Goal: Task Accomplishment & Management: Manage account settings

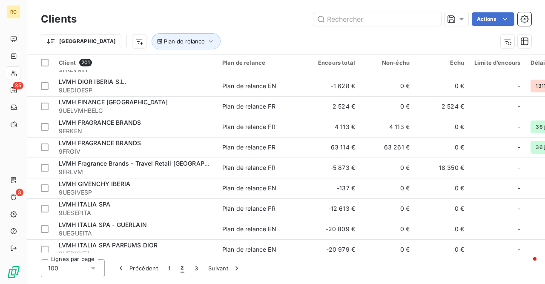
scroll to position [220, 0]
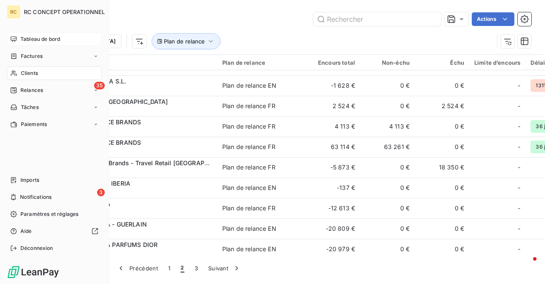
click at [33, 38] on span "Tableau de bord" at bounding box center [40, 39] width 40 height 8
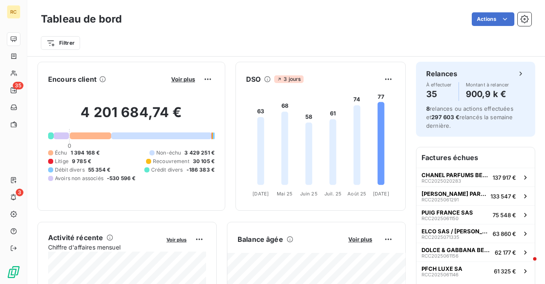
scroll to position [5, 0]
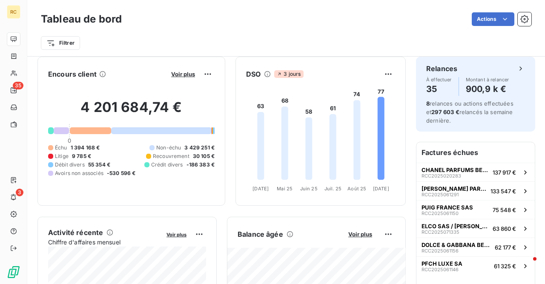
click at [102, 75] on icon at bounding box center [102, 74] width 7 height 7
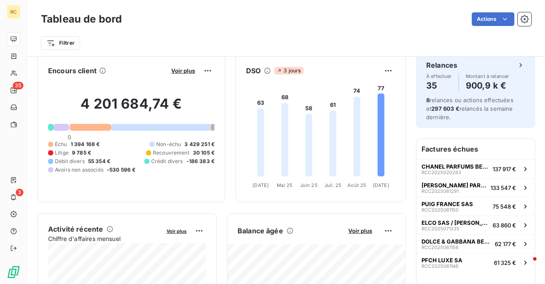
scroll to position [3, 0]
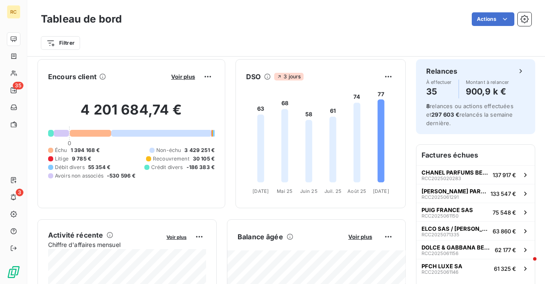
click at [91, 174] on span "Avoirs non associés" at bounding box center [79, 176] width 48 height 8
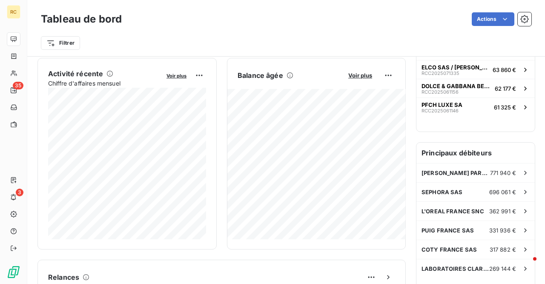
scroll to position [0, 0]
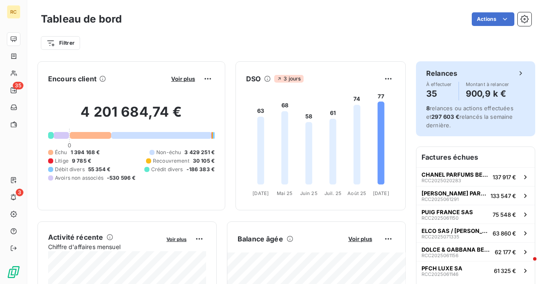
click at [477, 95] on h4 "900,9 k €" at bounding box center [486, 94] width 43 height 14
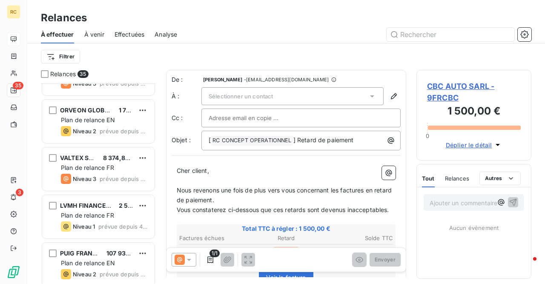
scroll to position [1278, 0]
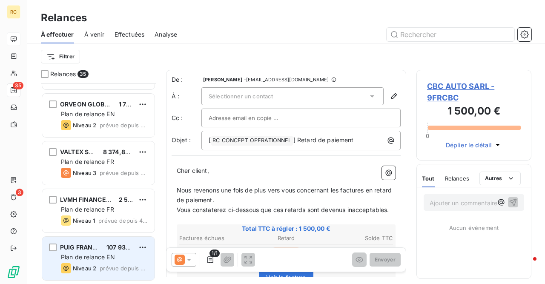
click at [78, 250] on div "PUIG FRANCE SAS" at bounding box center [80, 247] width 40 height 9
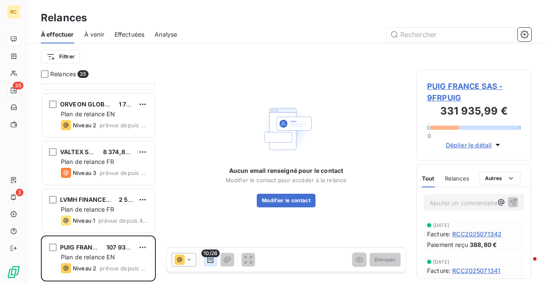
click at [208, 261] on icon "button" at bounding box center [210, 259] width 9 height 9
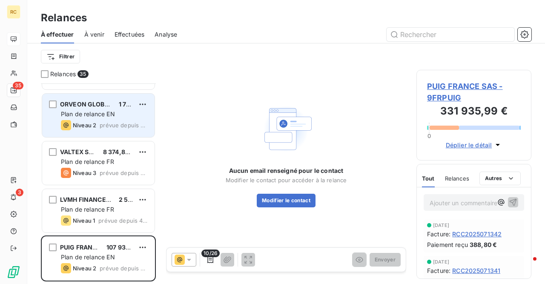
click at [96, 115] on span "Plan de relance EN" at bounding box center [88, 113] width 54 height 7
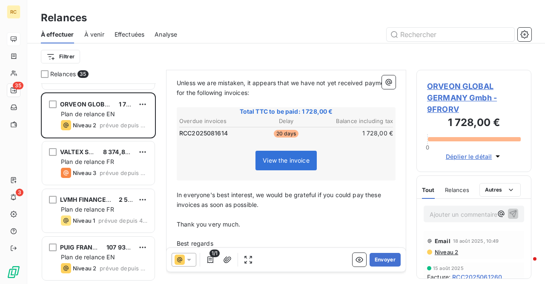
scroll to position [116, 0]
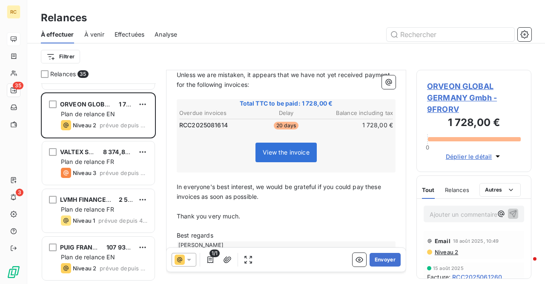
click at [125, 35] on span "Effectuées" at bounding box center [129, 34] width 30 height 9
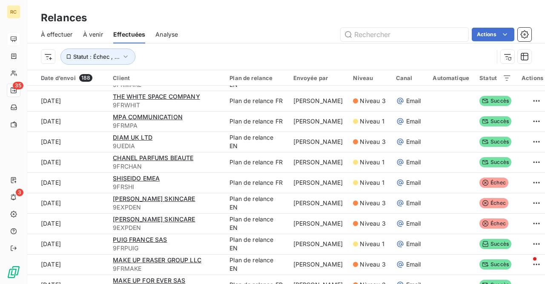
scroll to position [160, 0]
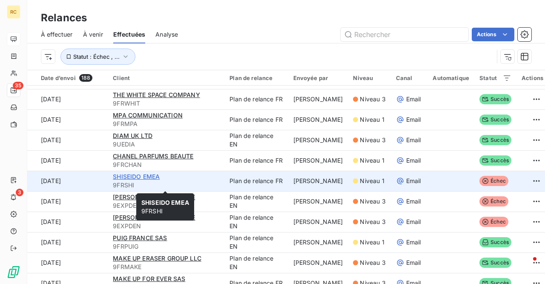
click at [140, 173] on span "SHISEIDO EMEA" at bounding box center [136, 176] width 47 height 7
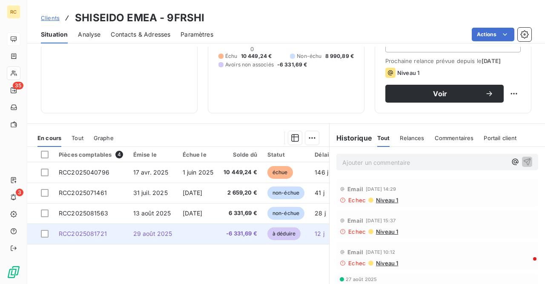
click at [97, 231] on span "RCC2025081721" at bounding box center [83, 233] width 48 height 7
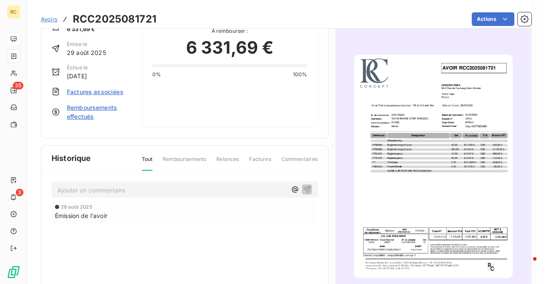
scroll to position [48, 0]
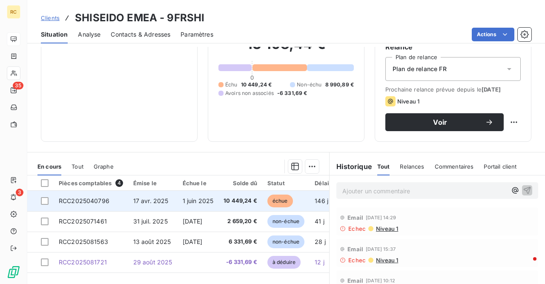
scroll to position [129, 0]
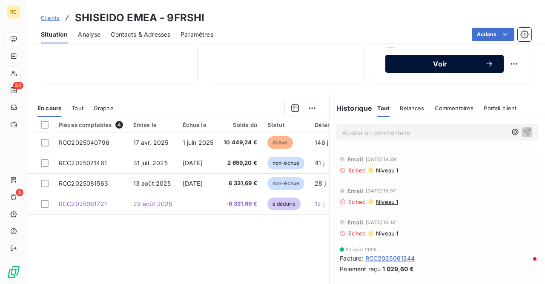
click at [435, 64] on span "Voir" at bounding box center [439, 63] width 89 height 7
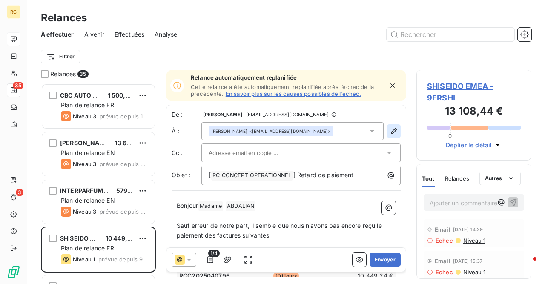
click at [394, 132] on icon "button" at bounding box center [393, 131] width 9 height 9
type input "[PERSON_NAME]"
type input "ABDALIAN"
type input "[EMAIL_ADDRESS][DOMAIN_NAME]"
type input "[PHONE_NUMBER]"
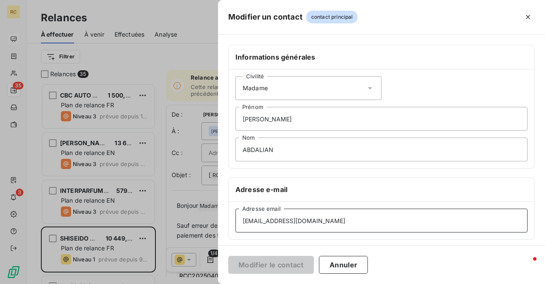
drag, startPoint x: 316, startPoint y: 218, endPoint x: 242, endPoint y: 220, distance: 73.2
click at [242, 220] on input "[EMAIL_ADDRESS][DOMAIN_NAME]" at bounding box center [381, 220] width 292 height 24
drag, startPoint x: 308, startPoint y: 220, endPoint x: 205, endPoint y: 208, distance: 104.0
click at [235, 208] on input "[EMAIL_ADDRESS][DOMAIN_NAME]" at bounding box center [381, 220] width 292 height 24
paste input "vendor_invoices.shiseido-emea@emea.shiseido"
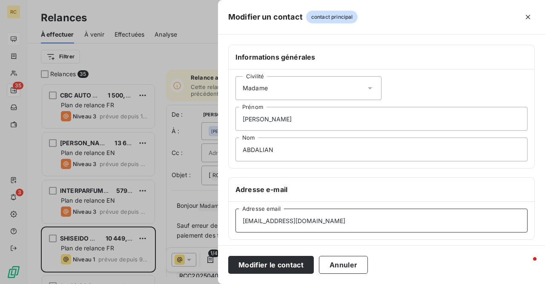
type input "[EMAIL_ADDRESS][DOMAIN_NAME]"
drag, startPoint x: 263, startPoint y: 120, endPoint x: 213, endPoint y: 117, distance: 50.3
click at [235, 117] on input "[PERSON_NAME]" at bounding box center [381, 119] width 292 height 24
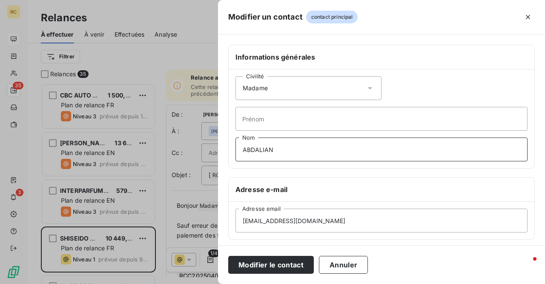
drag, startPoint x: 271, startPoint y: 148, endPoint x: 225, endPoint y: 144, distance: 46.6
click at [235, 144] on input "ABDALIAN" at bounding box center [381, 149] width 292 height 24
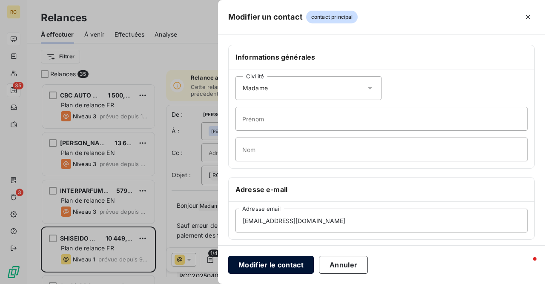
click at [270, 265] on button "Modifier le contact" at bounding box center [271, 265] width 86 height 18
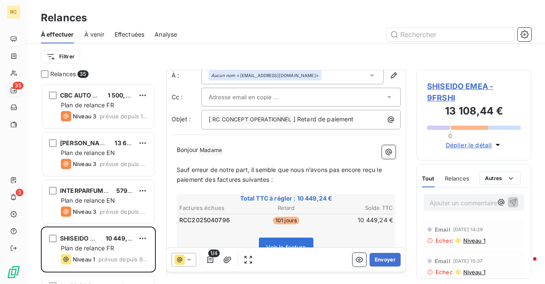
scroll to position [167, 0]
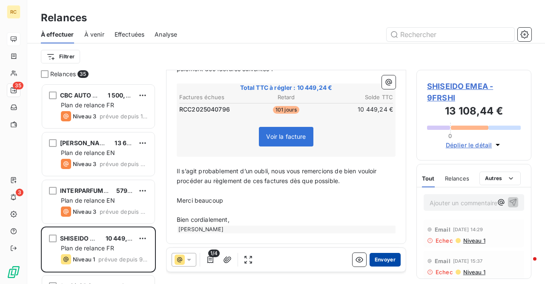
click at [384, 259] on button "Envoyer" at bounding box center [384, 260] width 31 height 14
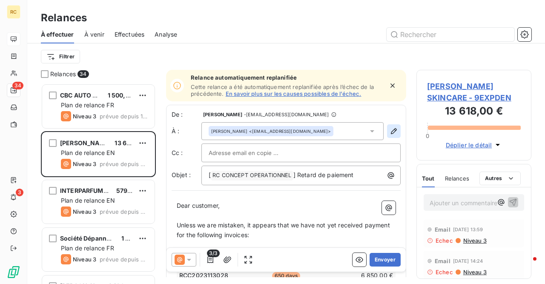
click at [394, 125] on button "button" at bounding box center [394, 131] width 14 height 14
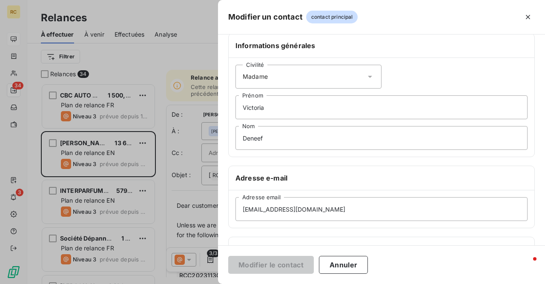
scroll to position [12, 0]
drag, startPoint x: 335, startPoint y: 208, endPoint x: 234, endPoint y: 205, distance: 100.5
click at [234, 205] on div "[EMAIL_ADDRESS][DOMAIN_NAME] Adresse email" at bounding box center [380, 208] width 305 height 37
drag, startPoint x: 335, startPoint y: 207, endPoint x: 224, endPoint y: 202, distance: 111.1
click at [235, 202] on input "[EMAIL_ADDRESS][DOMAIN_NAME]" at bounding box center [381, 209] width 292 height 24
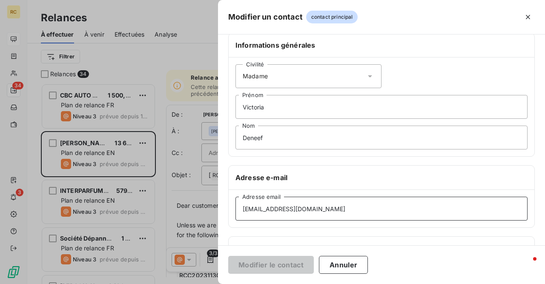
paste input "kgould"
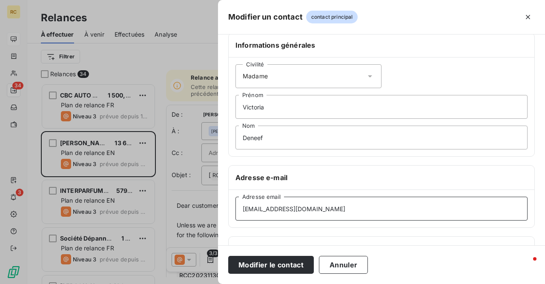
type input "[EMAIL_ADDRESS][DOMAIN_NAME]"
drag, startPoint x: 263, startPoint y: 105, endPoint x: 214, endPoint y: 87, distance: 52.1
click at [235, 95] on input "Victoria" at bounding box center [381, 107] width 292 height 24
type input "Kent"
drag, startPoint x: 266, startPoint y: 140, endPoint x: 205, endPoint y: 141, distance: 61.3
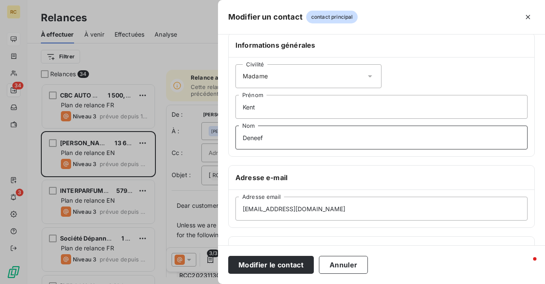
click at [235, 141] on input "Deneef" at bounding box center [381, 137] width 292 height 24
type input "[PERSON_NAME]"
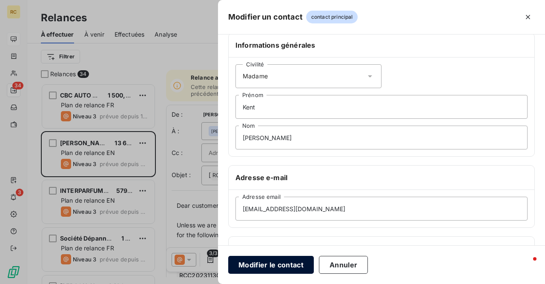
click at [251, 265] on button "Modifier le contact" at bounding box center [271, 265] width 86 height 18
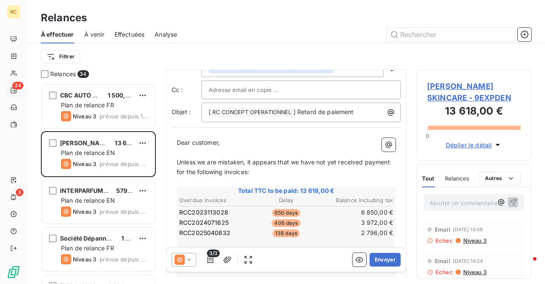
scroll to position [91, 0]
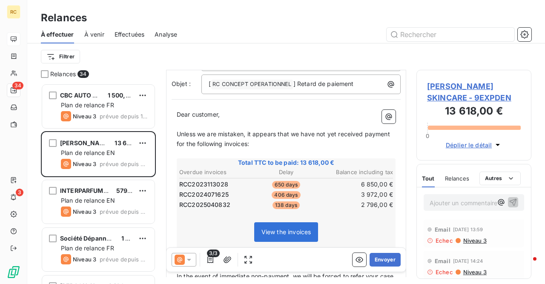
click at [189, 258] on icon at bounding box center [189, 259] width 9 height 9
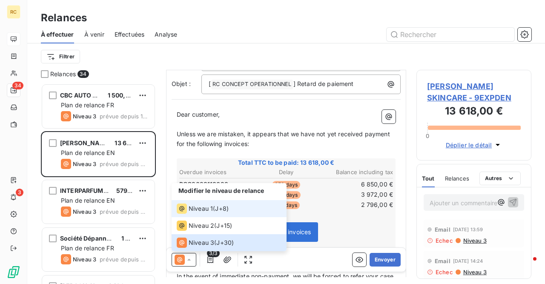
click at [199, 211] on span "Niveau 1" at bounding box center [200, 208] width 24 height 9
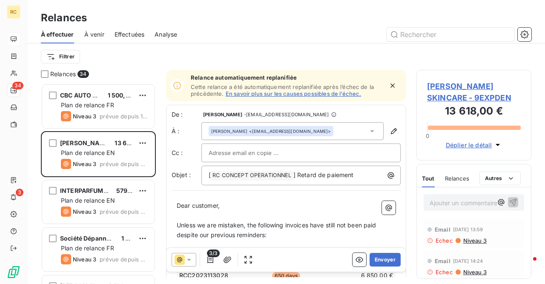
scroll to position [78, 0]
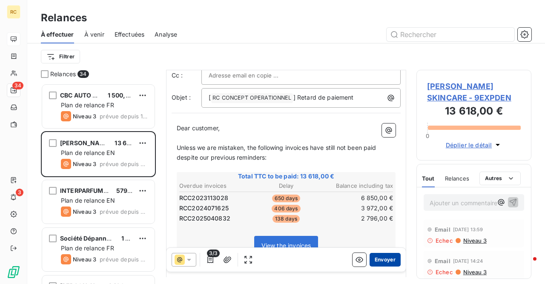
click at [385, 260] on button "Envoyer" at bounding box center [384, 260] width 31 height 14
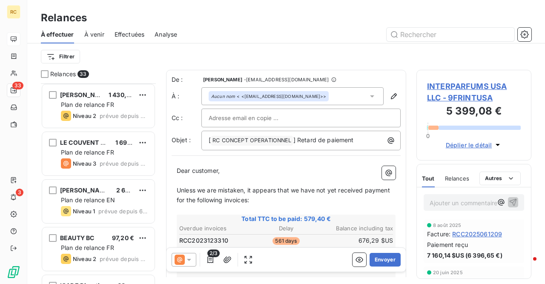
scroll to position [163, 0]
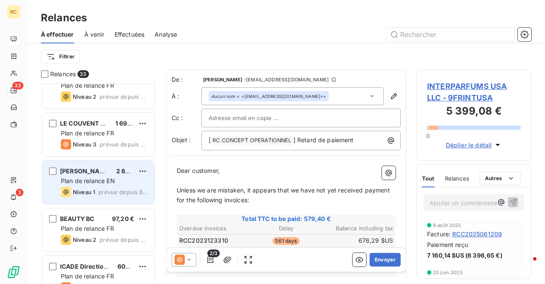
click at [80, 181] on span "Plan de relance EN" at bounding box center [88, 180] width 54 height 7
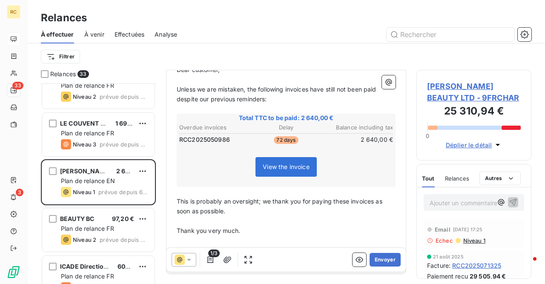
scroll to position [167, 0]
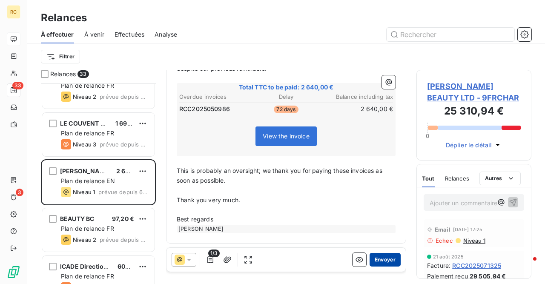
click at [384, 257] on button "Envoyer" at bounding box center [384, 260] width 31 height 14
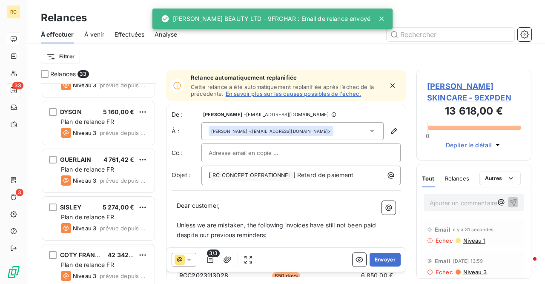
scroll to position [366, 0]
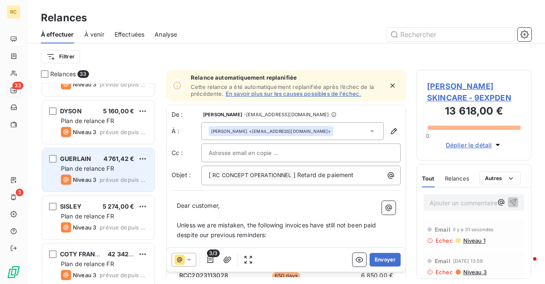
click at [94, 173] on div "GUERLAIN 4 761,42 € Plan de relance FR Niveau 3 prévue depuis 56 jours" at bounding box center [98, 169] width 112 height 43
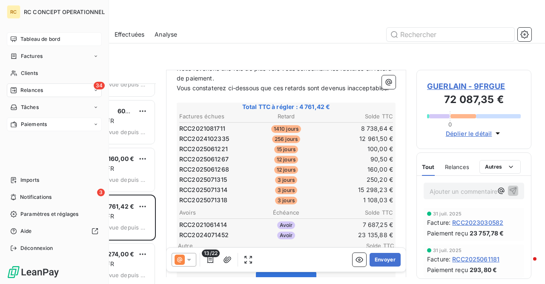
click at [31, 120] on div "Paiements" at bounding box center [54, 124] width 95 height 14
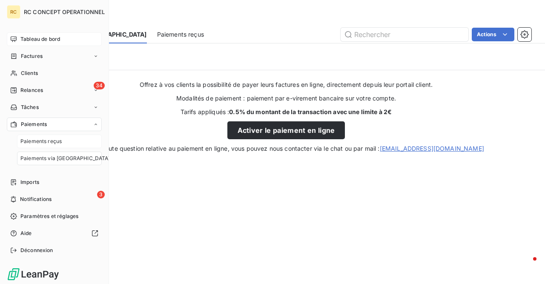
click at [33, 139] on span "Paiements reçus" at bounding box center [40, 141] width 41 height 8
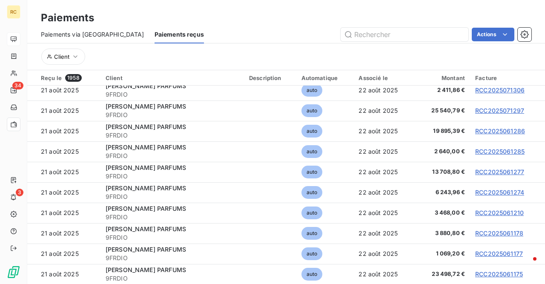
scroll to position [31, 0]
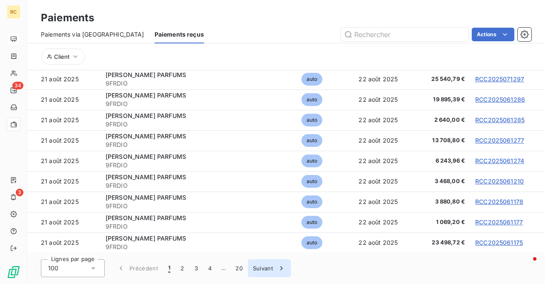
click at [262, 268] on button "Suivant" at bounding box center [269, 268] width 43 height 18
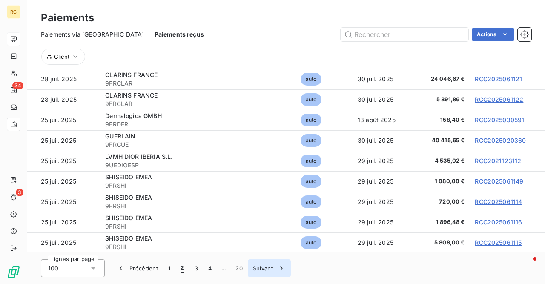
click at [264, 268] on button "Suivant" at bounding box center [269, 268] width 43 height 18
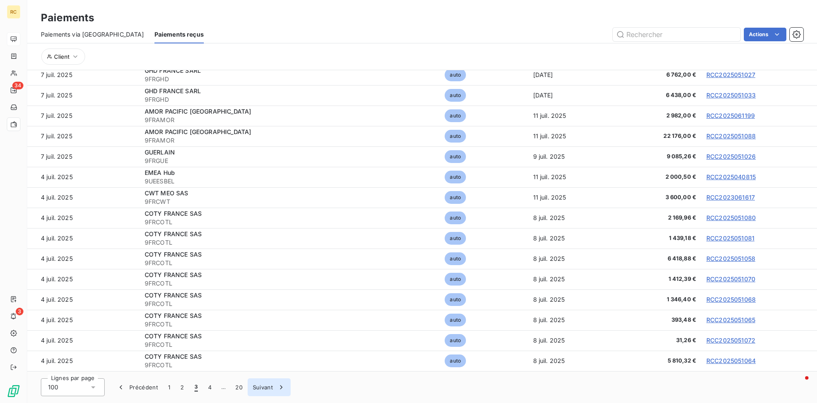
click at [263, 283] on button "Suivant" at bounding box center [269, 387] width 43 height 18
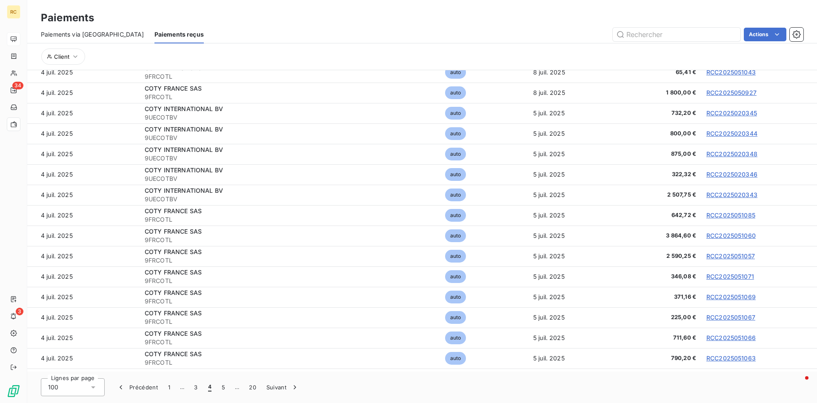
scroll to position [0, 0]
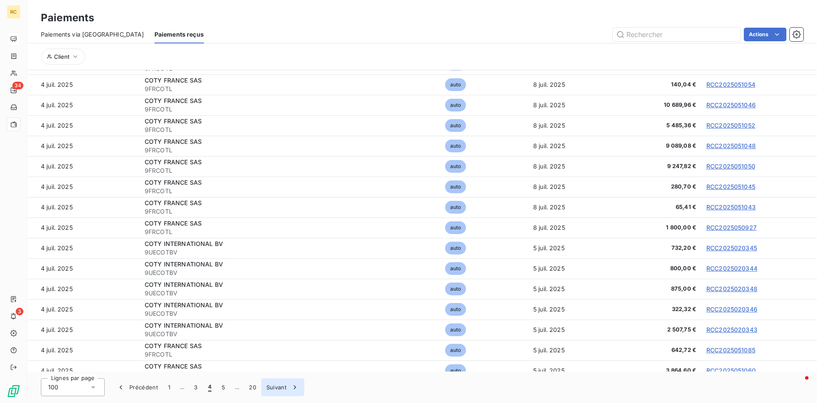
click at [282, 283] on button "Suivant" at bounding box center [282, 387] width 43 height 18
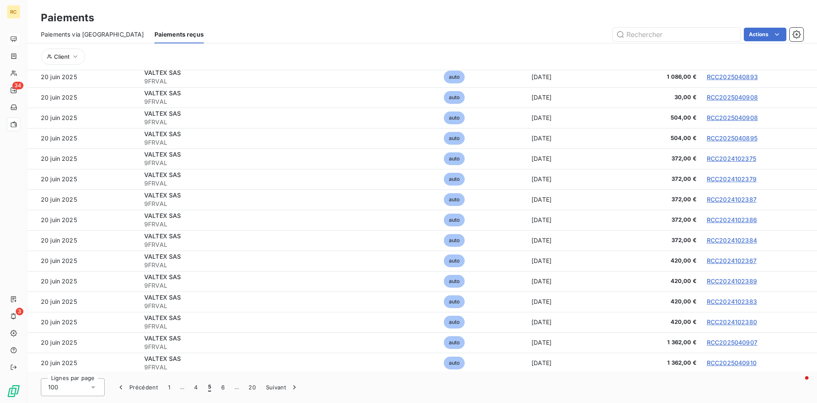
scroll to position [1128, 0]
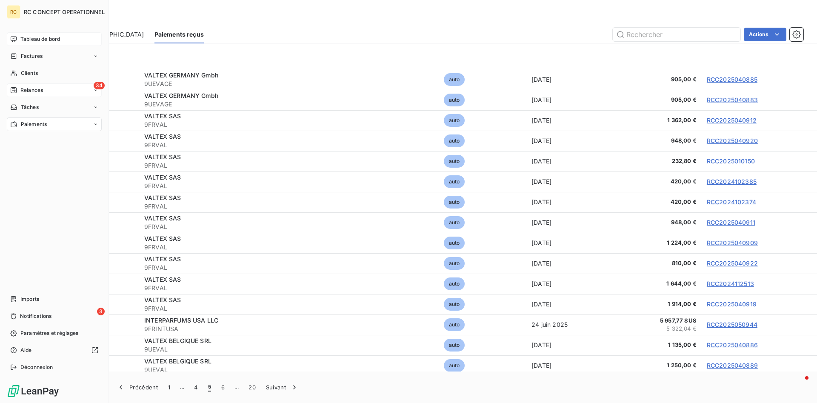
click at [28, 91] on span "Relances" at bounding box center [31, 90] width 23 height 8
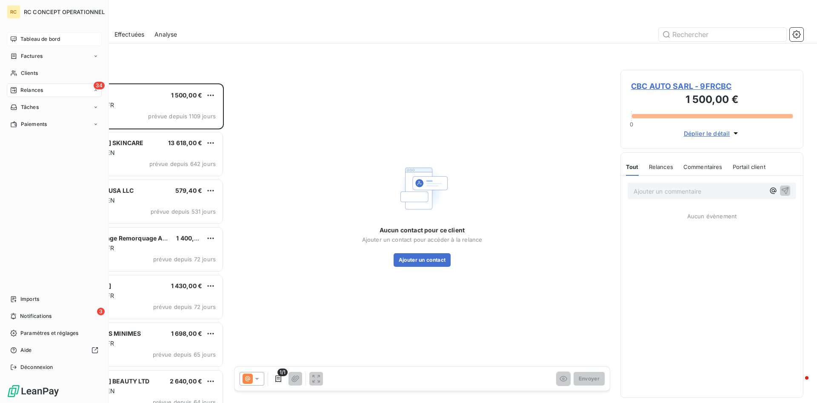
scroll to position [319, 183]
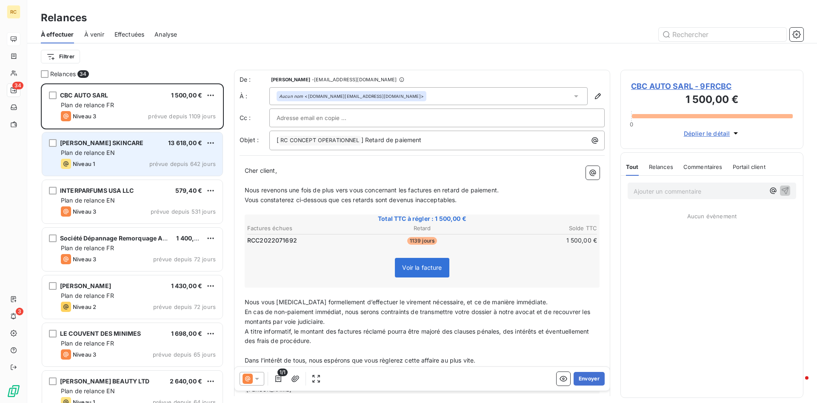
click at [80, 143] on span "[PERSON_NAME] SKINCARE" at bounding box center [101, 142] width 83 height 7
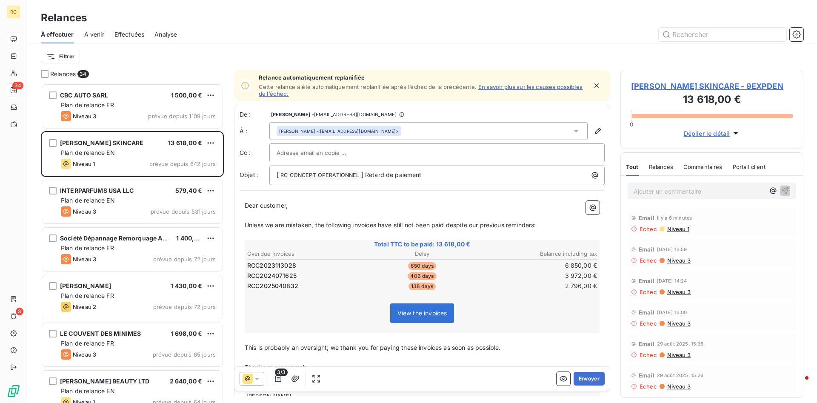
click at [131, 34] on span "Effectuées" at bounding box center [129, 34] width 30 height 9
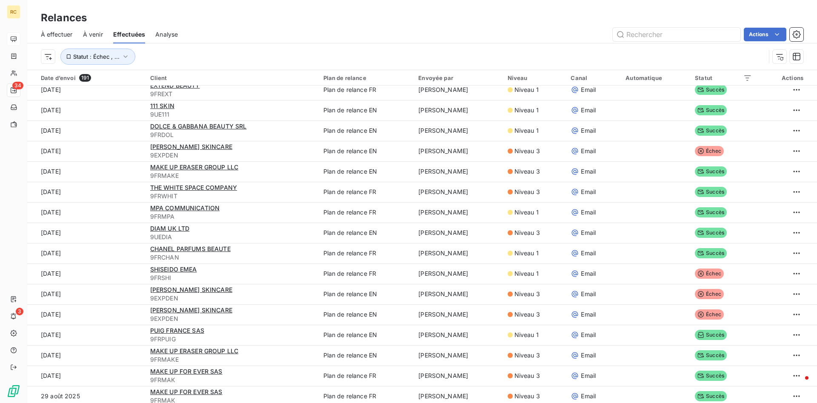
scroll to position [130, 0]
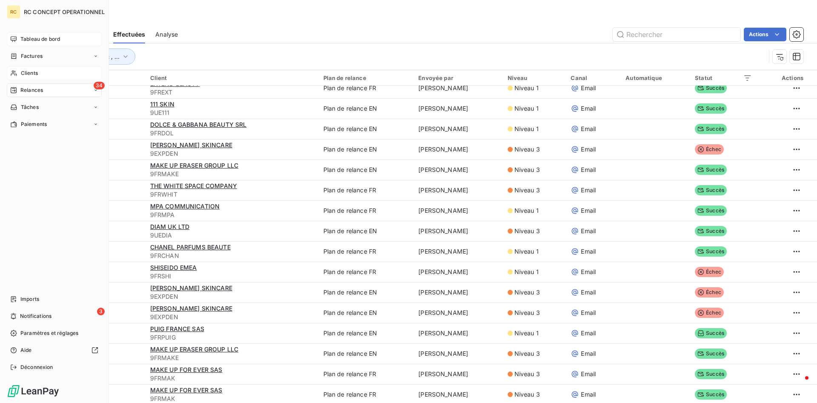
click at [26, 74] on span "Clients" at bounding box center [29, 73] width 17 height 8
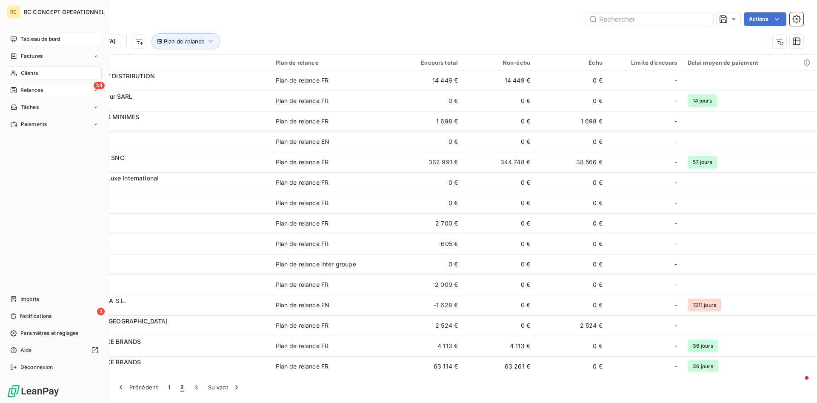
click at [29, 92] on span "Relances" at bounding box center [31, 90] width 23 height 8
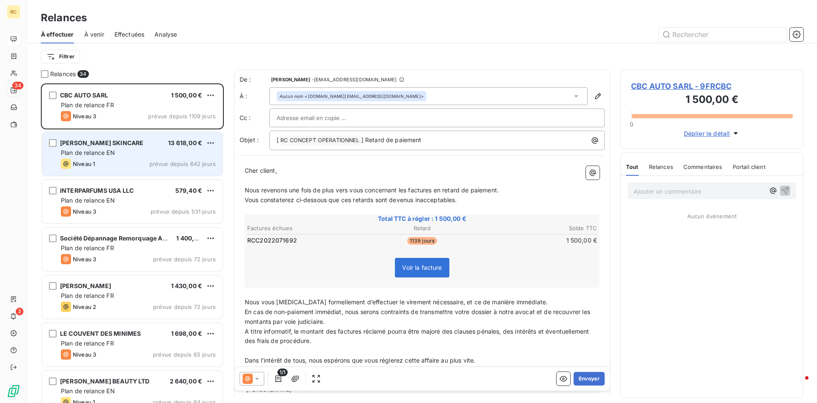
click at [83, 148] on div "[PERSON_NAME] SKINCARE 13 618,00 € Plan de relance EN Niveau 1 prévue depuis 64…" at bounding box center [132, 153] width 180 height 43
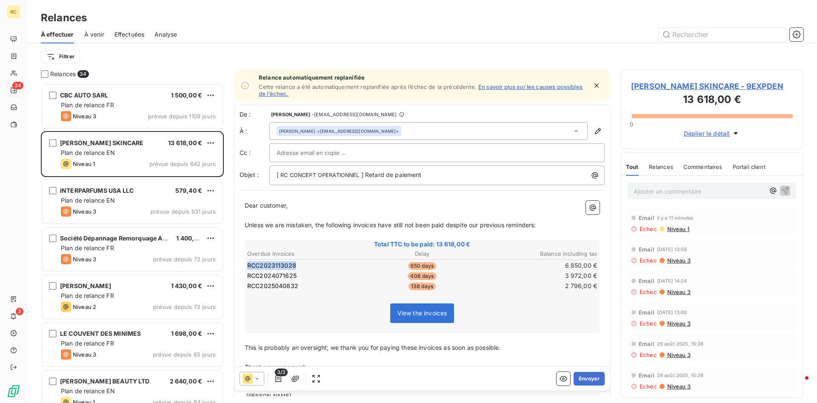
drag, startPoint x: 296, startPoint y: 265, endPoint x: 243, endPoint y: 267, distance: 52.8
click at [247, 267] on td "RCC2023113028" at bounding box center [305, 265] width 116 height 9
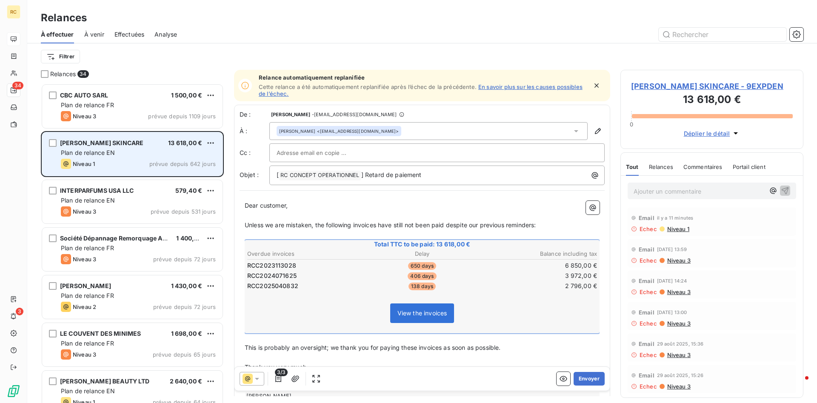
scroll to position [17, 0]
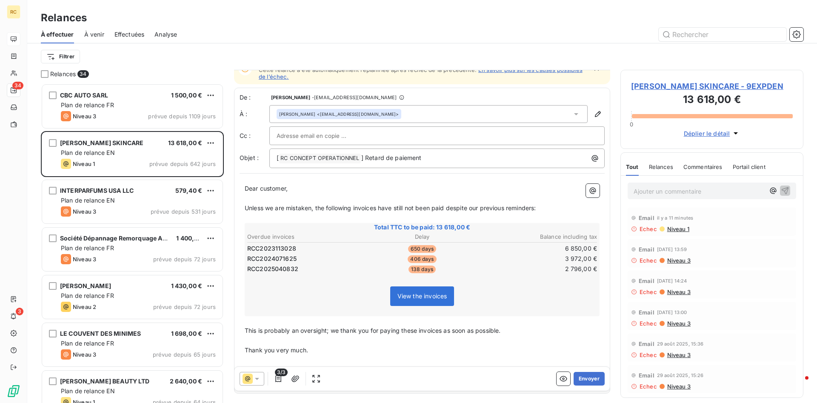
click at [403, 283] on p "Thank you very much." at bounding box center [422, 350] width 355 height 10
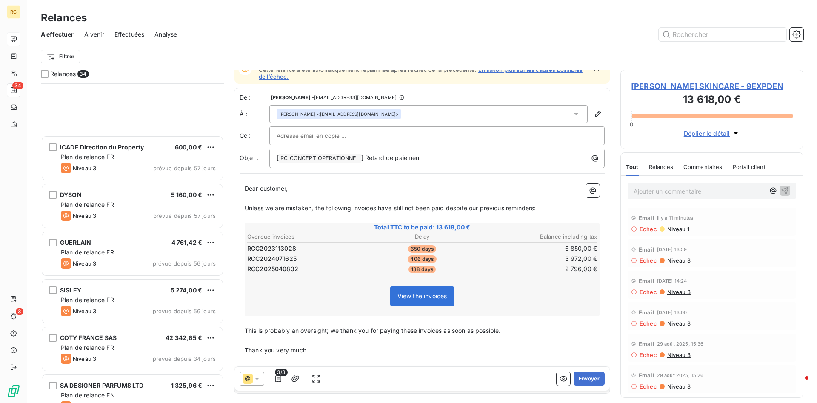
scroll to position [434, 0]
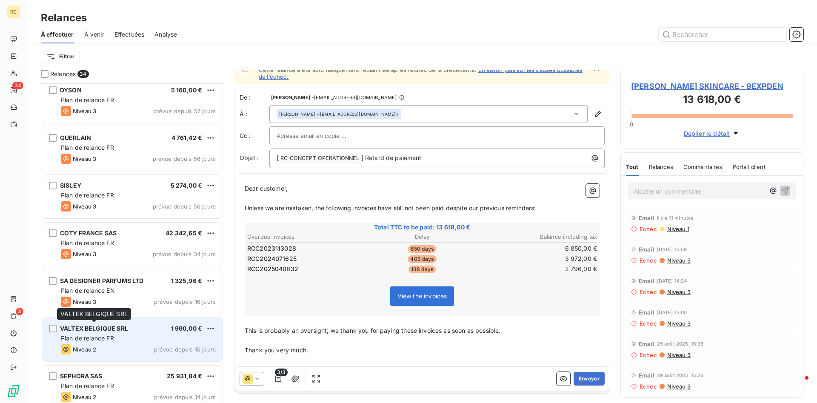
click at [90, 283] on span "VALTEX BELGIQUE SRL" at bounding box center [94, 328] width 68 height 7
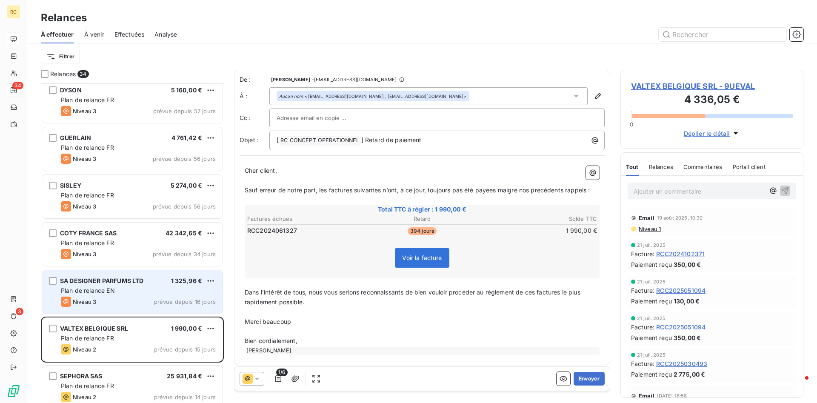
scroll to position [565, 0]
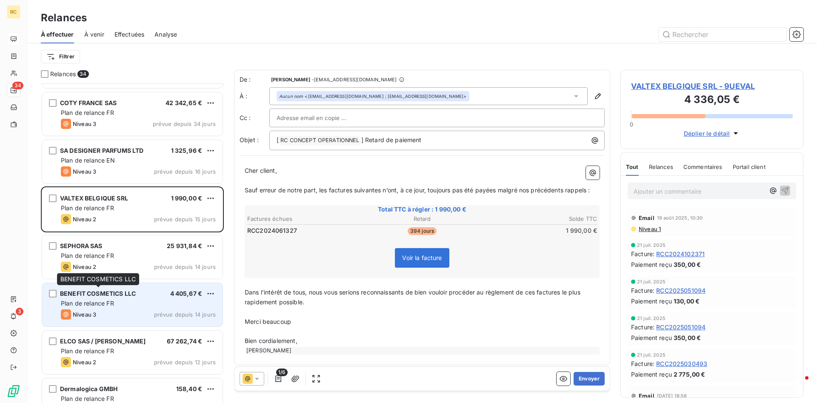
click at [72, 283] on span "BENEFIT COSMETICS LLC" at bounding box center [98, 293] width 76 height 7
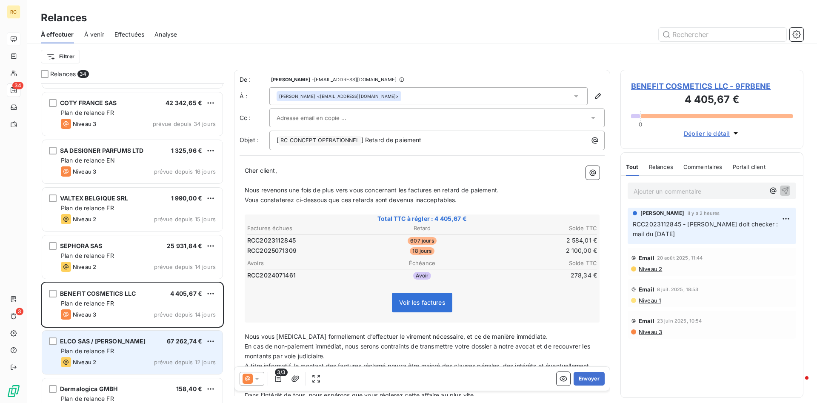
click at [74, 283] on div "Niveau 2" at bounding box center [78, 362] width 35 height 10
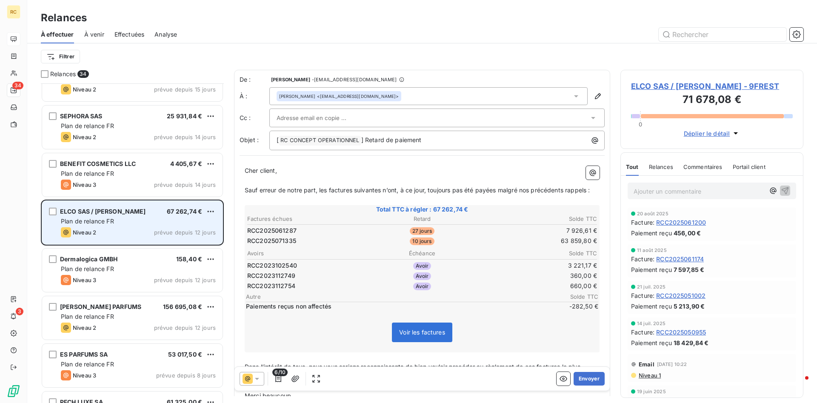
scroll to position [781, 0]
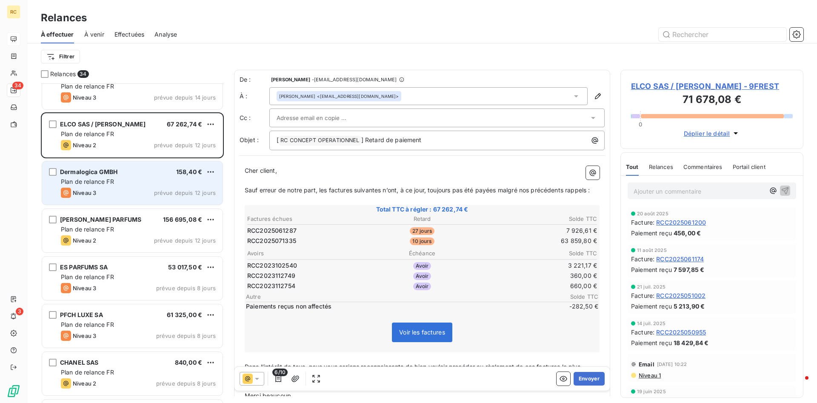
click at [80, 180] on span "Plan de relance FR" at bounding box center [87, 181] width 53 height 7
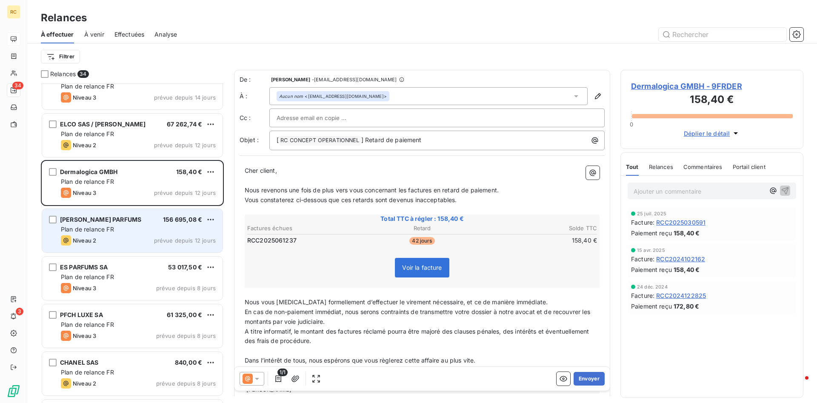
click at [127, 225] on div "[PERSON_NAME] PARFUMS 156 695,08 € Plan de relance FR Niveau 2 prévue depuis 12…" at bounding box center [132, 230] width 180 height 43
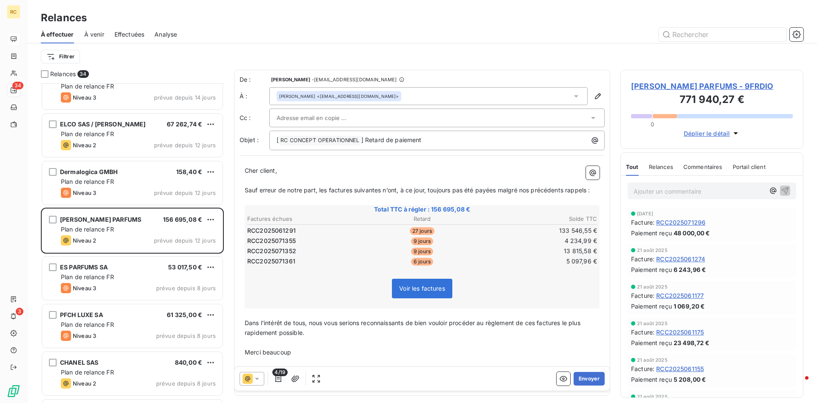
click at [241, 230] on div "Cher client, ﻿ Sauf erreur de notre part, les factures suivantes n’ont, à ce jo…" at bounding box center [422, 275] width 365 height 229
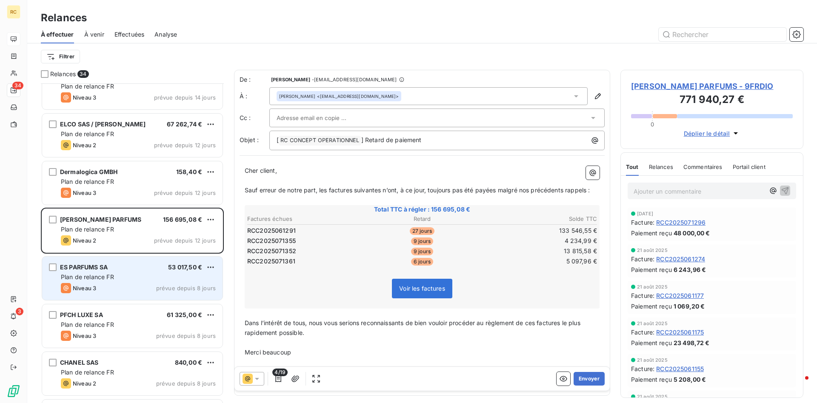
click at [74, 272] on div "ES PARFUMS SA 53 017,50 € Plan de relance FR Niveau 3 prévue depuis 8 jours" at bounding box center [132, 278] width 180 height 43
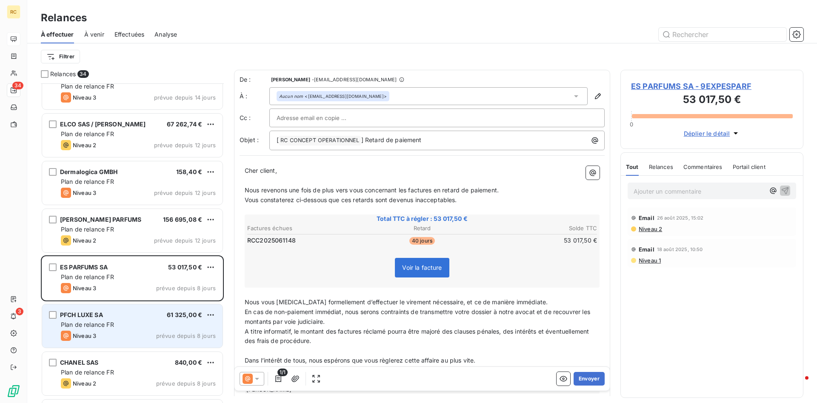
click at [73, 283] on div "Plan de relance FR" at bounding box center [138, 324] width 155 height 9
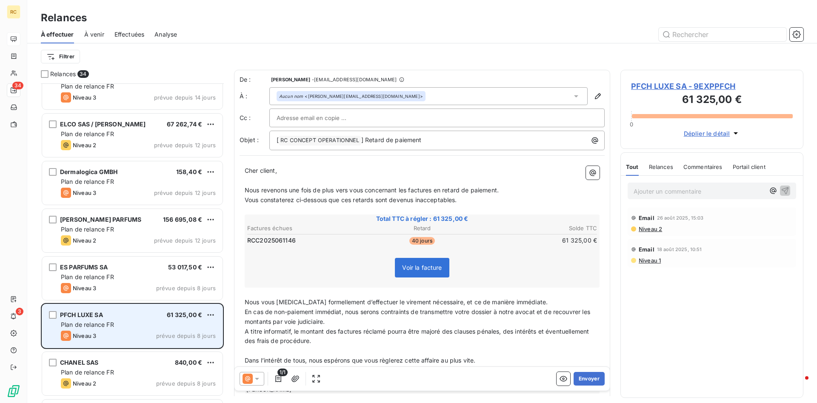
scroll to position [955, 0]
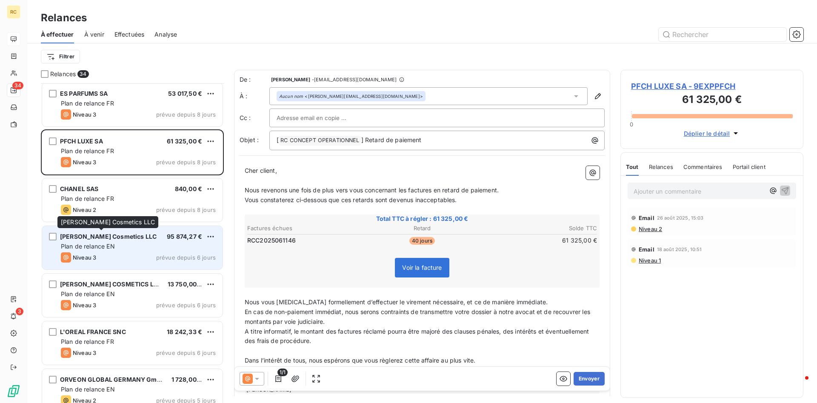
click at [96, 240] on div "[PERSON_NAME] Cosmetics LLC" at bounding box center [108, 236] width 97 height 9
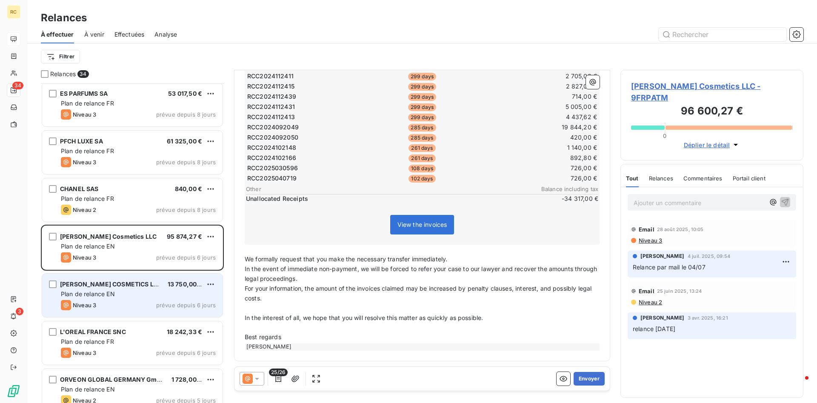
scroll to position [998, 0]
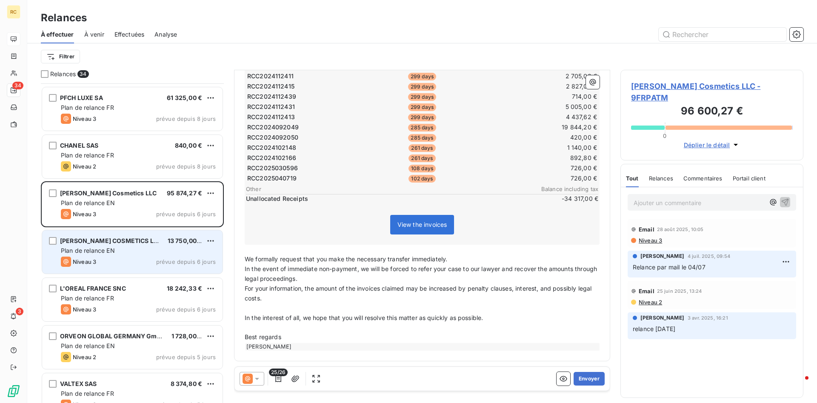
click at [99, 283] on span "L'OREAL FRANCE SNC" at bounding box center [93, 288] width 66 height 7
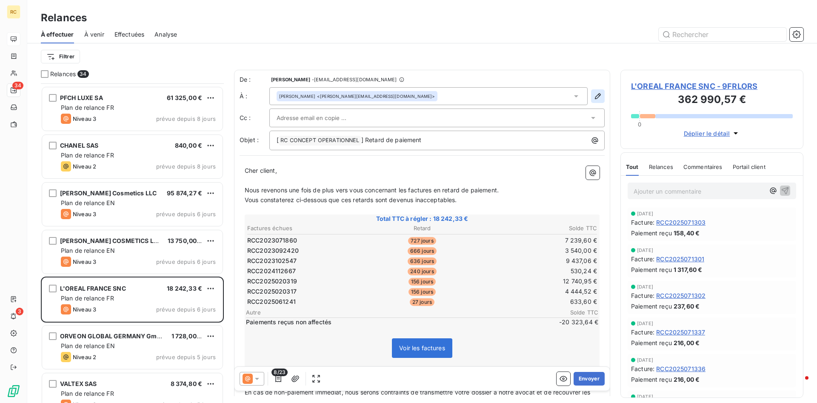
click at [544, 97] on icon "button" at bounding box center [597, 96] width 9 height 9
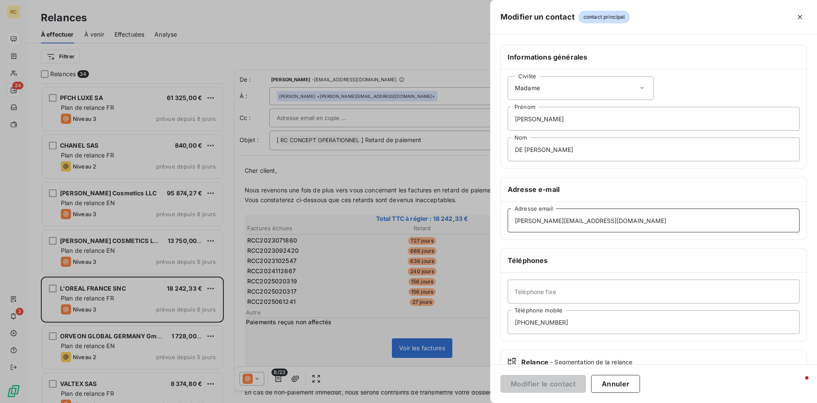
drag, startPoint x: 563, startPoint y: 219, endPoint x: 480, endPoint y: 214, distance: 83.1
click at [480, 283] on div "Modifier un contact contact principal Informations générales Civilité Madame [P…" at bounding box center [408, 403] width 817 height 0
drag, startPoint x: 562, startPoint y: 221, endPoint x: 483, endPoint y: 221, distance: 79.1
click at [508, 221] on input "[PERSON_NAME][EMAIL_ADDRESS][DOMAIN_NAME]" at bounding box center [654, 220] width 292 height 24
type input "[EMAIL_ADDRESS][DOMAIN_NAME]"
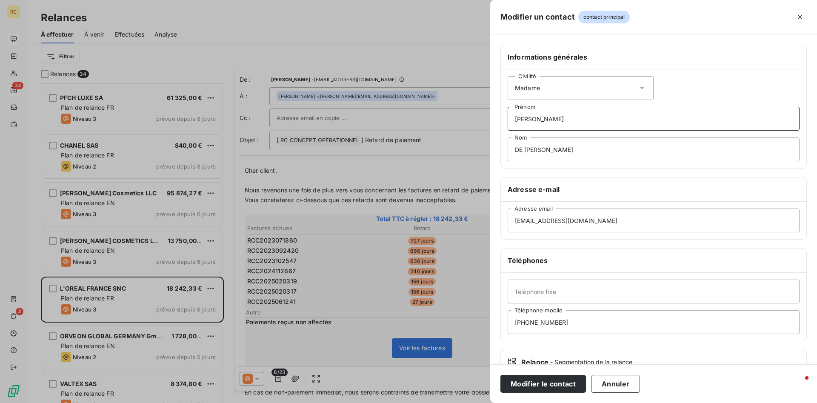
drag, startPoint x: 542, startPoint y: 117, endPoint x: 463, endPoint y: 123, distance: 79.4
click at [508, 123] on input "[PERSON_NAME]" at bounding box center [654, 119] width 292 height 24
drag, startPoint x: 565, startPoint y: 150, endPoint x: 459, endPoint y: 152, distance: 105.9
click at [508, 152] on input "DE [PERSON_NAME]" at bounding box center [654, 149] width 292 height 24
click at [528, 283] on button "Modifier le contact" at bounding box center [543, 384] width 86 height 18
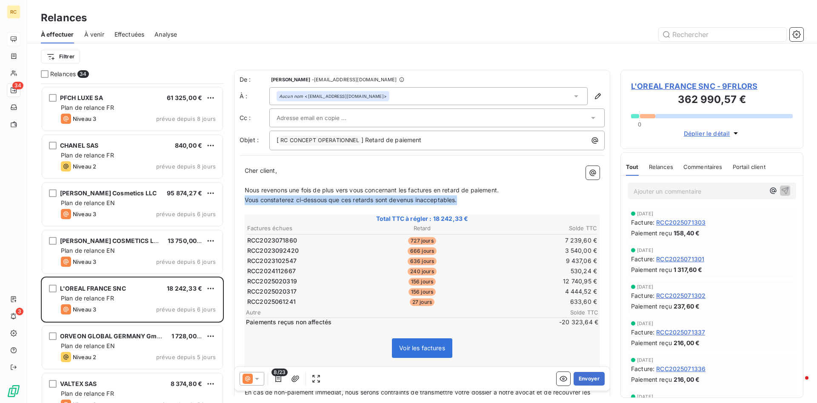
drag, startPoint x: 243, startPoint y: 202, endPoint x: 479, endPoint y: 205, distance: 236.1
click at [479, 205] on div "Cher client, ﻿ Nous revenons une fois de plus vers vous concernant les factures…" at bounding box center [422, 320] width 365 height 318
click at [465, 200] on p "Vous constaterez ci-dessous que ces retards sont devenus inacceptables." at bounding box center [422, 200] width 355 height 10
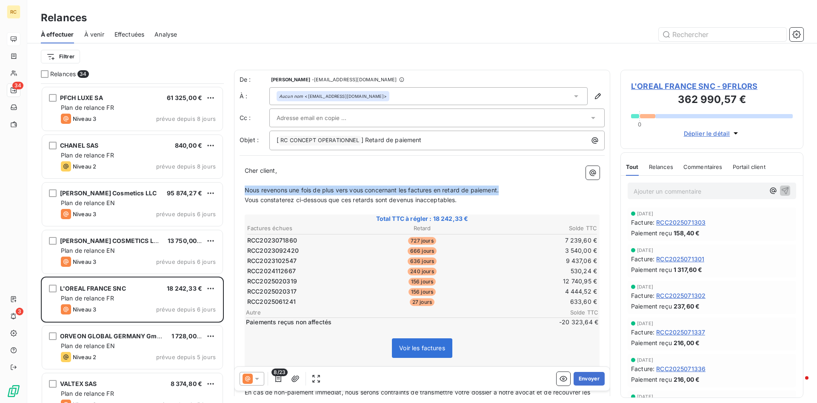
drag, startPoint x: 465, startPoint y: 200, endPoint x: 297, endPoint y: 200, distance: 168.5
click at [297, 200] on p "Vous constaterez ci-dessous que ces retards sont devenus inacceptables." at bounding box center [422, 200] width 355 height 10
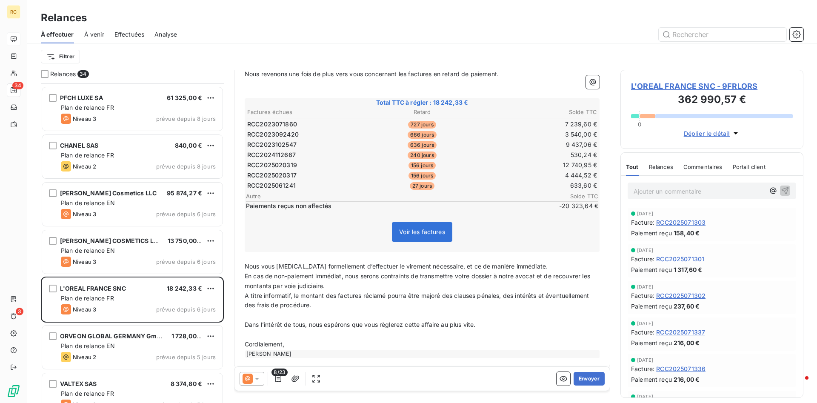
scroll to position [124, 0]
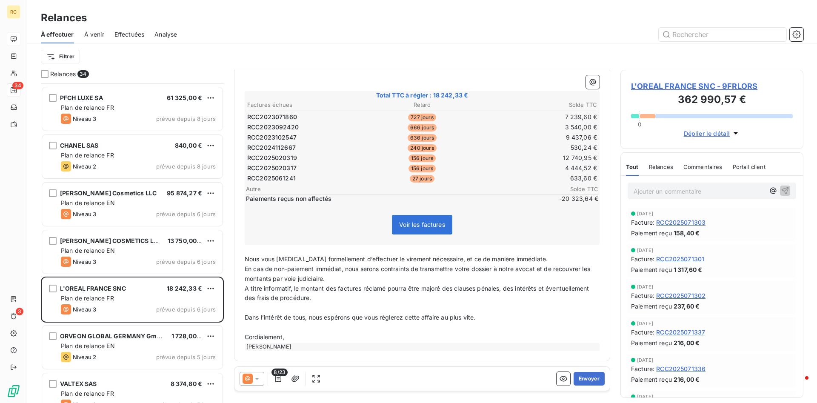
click at [245, 258] on span "Nous vous [MEDICAL_DATA] formellement d’effectuer le virement nécessaire, et ce…" at bounding box center [396, 258] width 303 height 7
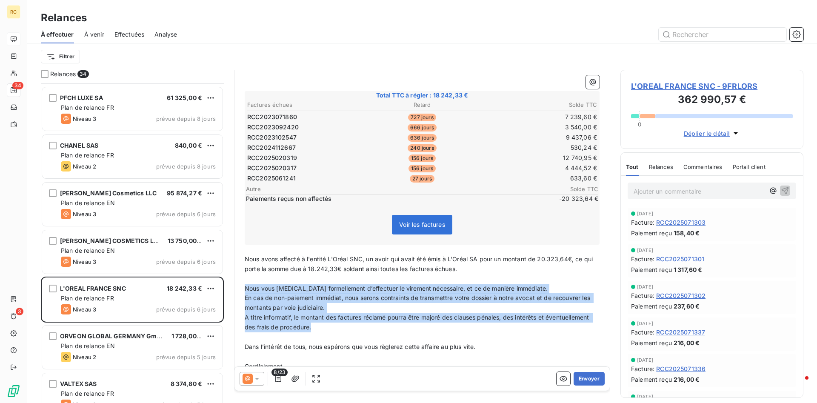
drag, startPoint x: 245, startPoint y: 286, endPoint x: 359, endPoint y: 328, distance: 121.3
click at [359, 283] on div "Cher client, ﻿ Nous revenons une fois de plus vers vous concernant les factures…" at bounding box center [422, 211] width 355 height 337
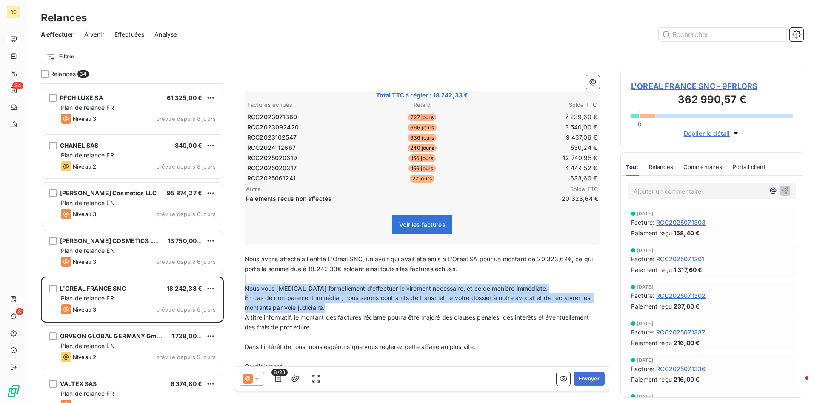
scroll to position [114, 0]
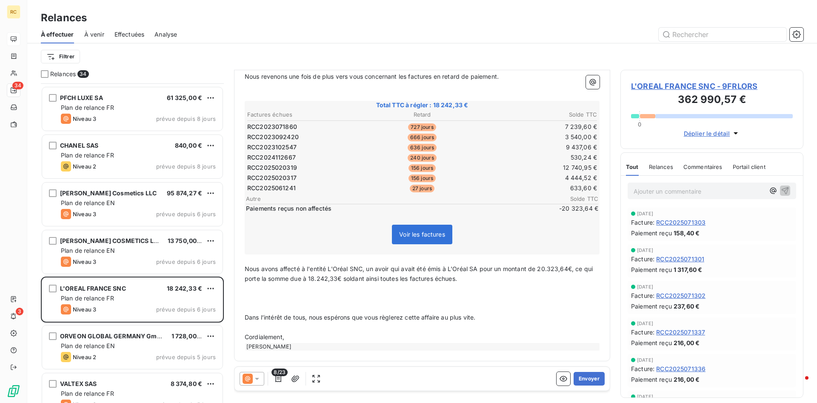
click at [264, 283] on p "﻿" at bounding box center [422, 299] width 355 height 10
click at [544, 267] on span "Nous avons affecté à l'entité L'Oréal SNC, un avoir qui avait été émis à L'Oréa…" at bounding box center [420, 273] width 350 height 17
click at [442, 271] on span "Nous avons affecté à l'entité L'Oréal SNC, un avoir qui avait été émis à L'Oréa…" at bounding box center [411, 273] width 333 height 17
click at [544, 279] on p "Nous avons affecté à l'entité L'Oréal SNC, un avoir qui avait été émis en 2023 …" at bounding box center [422, 274] width 355 height 20
click at [251, 283] on p "﻿" at bounding box center [422, 289] width 355 height 10
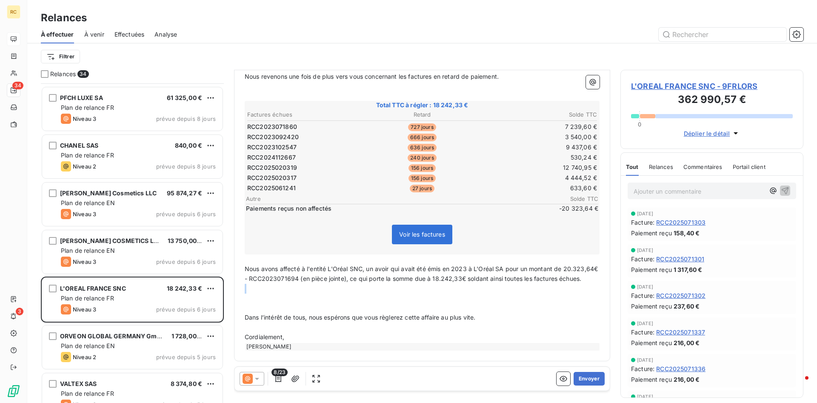
drag, startPoint x: 250, startPoint y: 292, endPoint x: 250, endPoint y: 303, distance: 10.6
click at [250, 283] on div "Cher client, ﻿ Nous revenons une fois de plus vers vous concernant les factures…" at bounding box center [422, 201] width 355 height 298
click at [250, 283] on p "﻿" at bounding box center [422, 299] width 355 height 10
click at [269, 283] on span "Je vou sremercie de bien vouloir revenir vers afin de solder la situation." at bounding box center [346, 317] width 202 height 7
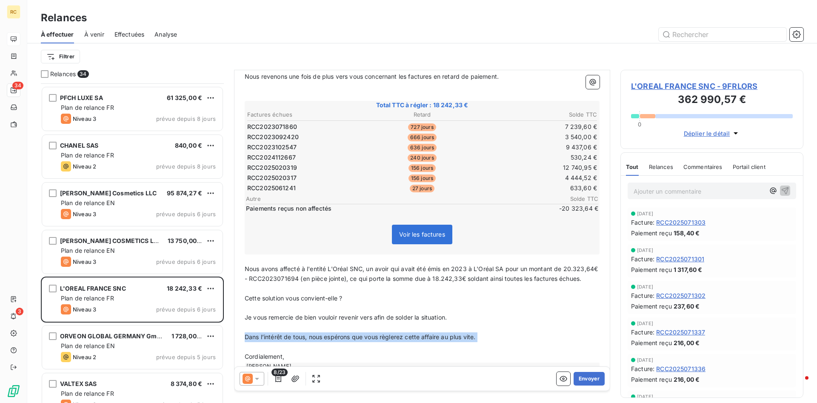
drag, startPoint x: 245, startPoint y: 337, endPoint x: 492, endPoint y: 344, distance: 246.4
click at [492, 283] on div "Cher client, ﻿ Nous revenons une fois de plus vers vous concernant les factures…" at bounding box center [422, 211] width 355 height 318
click at [254, 283] on p "﻿" at bounding box center [422, 337] width 355 height 10
click at [251, 283] on p "﻿" at bounding box center [422, 337] width 355 height 10
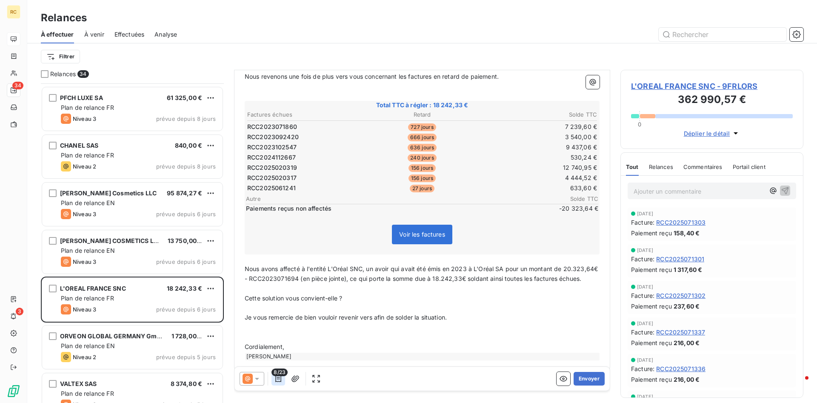
click at [279, 283] on icon "button" at bounding box center [278, 378] width 6 height 7
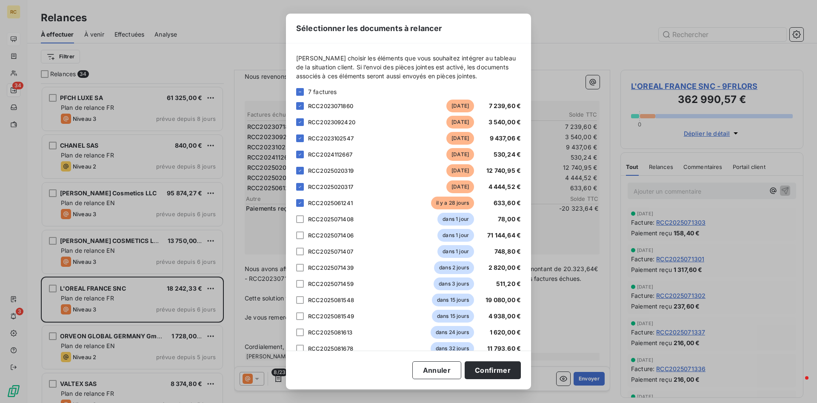
click at [246, 283] on div "Sélectionner les documents à relancer [PERSON_NAME] choisir les éléments que vo…" at bounding box center [408, 201] width 817 height 403
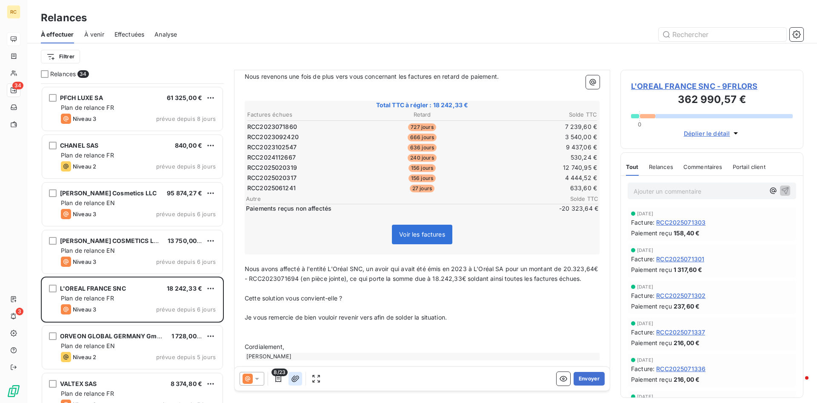
click at [295, 283] on icon "button" at bounding box center [295, 378] width 8 height 6
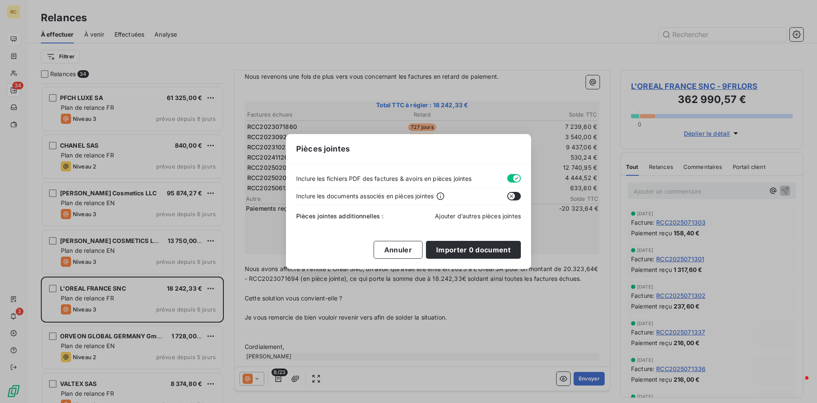
click at [457, 217] on span "Ajouter d’autres pièces jointes" at bounding box center [478, 215] width 86 height 7
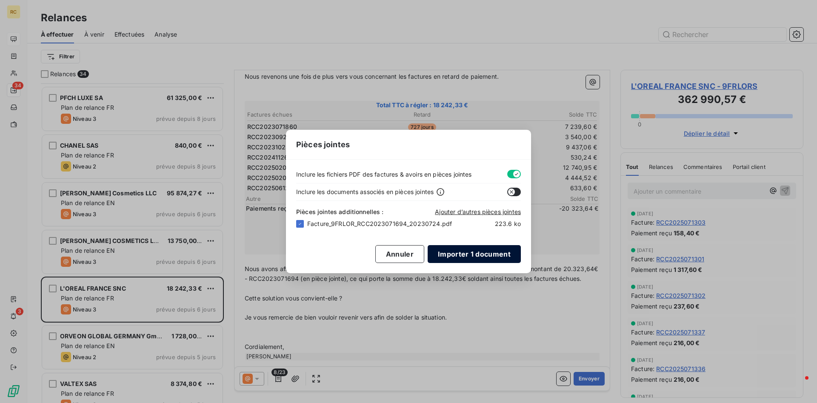
click at [454, 251] on button "Importer 1 document" at bounding box center [474, 254] width 93 height 18
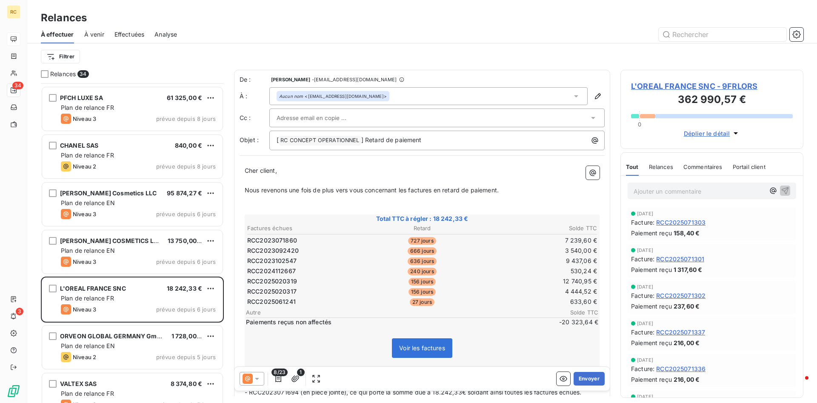
scroll to position [87, 0]
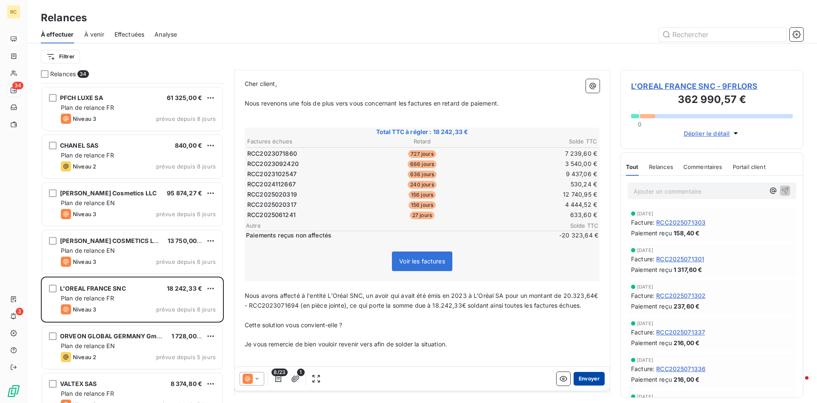
click at [544, 283] on button "Envoyer" at bounding box center [588, 379] width 31 height 14
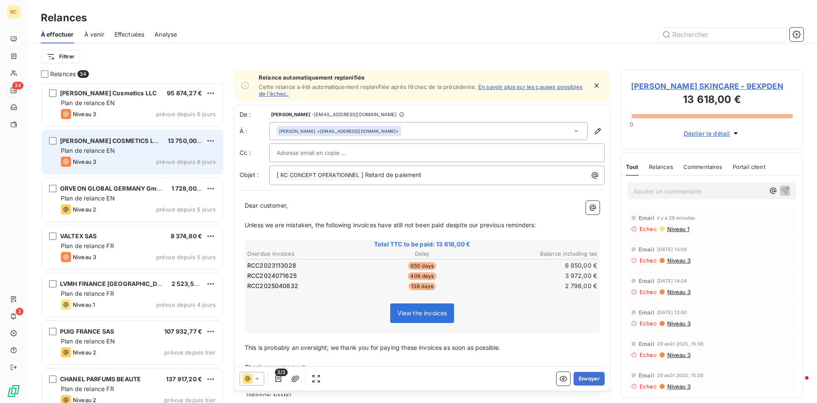
scroll to position [1259, 0]
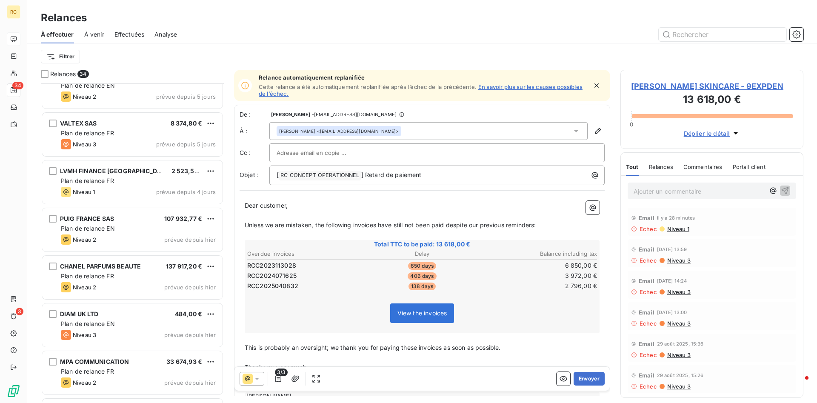
click at [544, 195] on p "Ajouter un commentaire ﻿" at bounding box center [698, 191] width 131 height 11
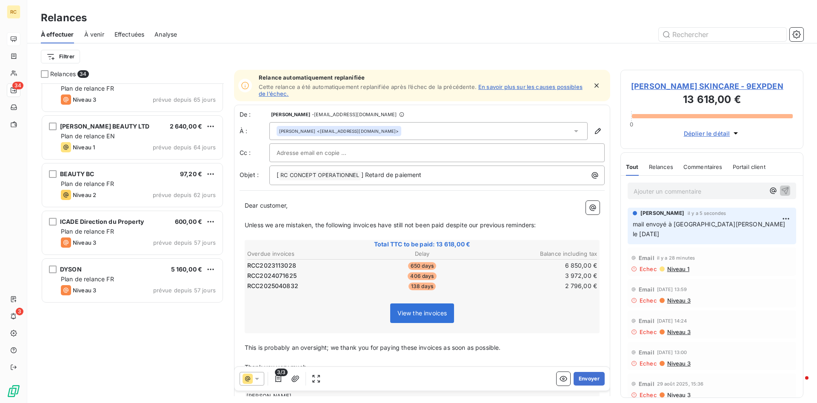
scroll to position [0, 0]
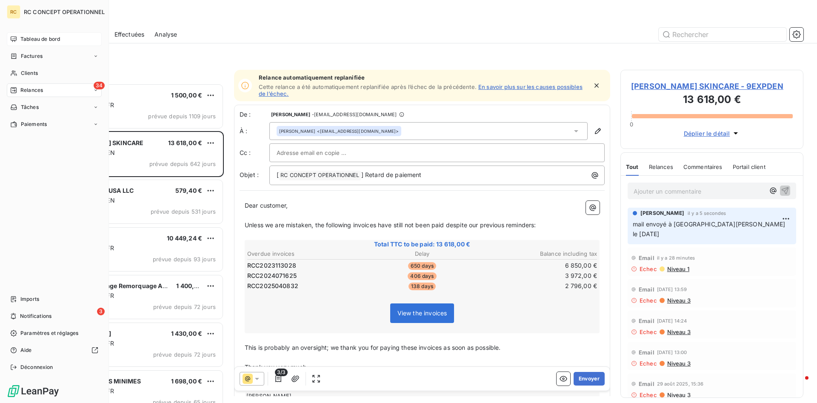
click at [14, 37] on icon at bounding box center [13, 39] width 7 height 7
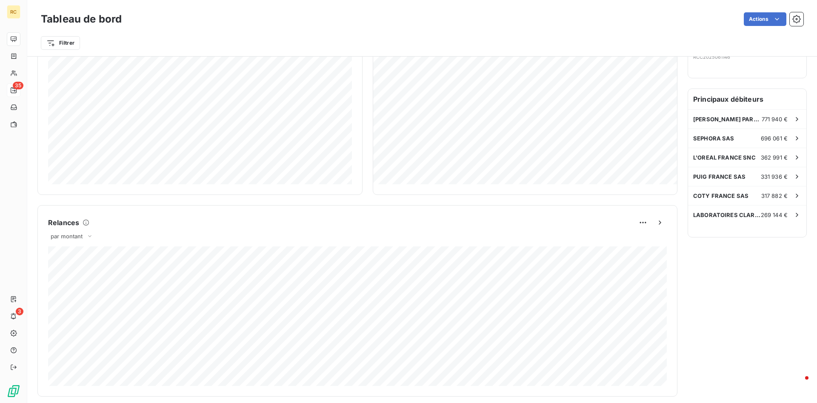
scroll to position [426, 0]
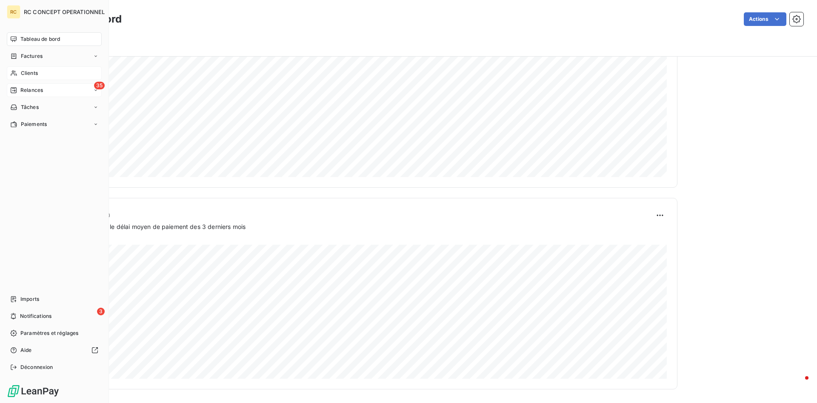
click at [31, 72] on span "Clients" at bounding box center [29, 73] width 17 height 8
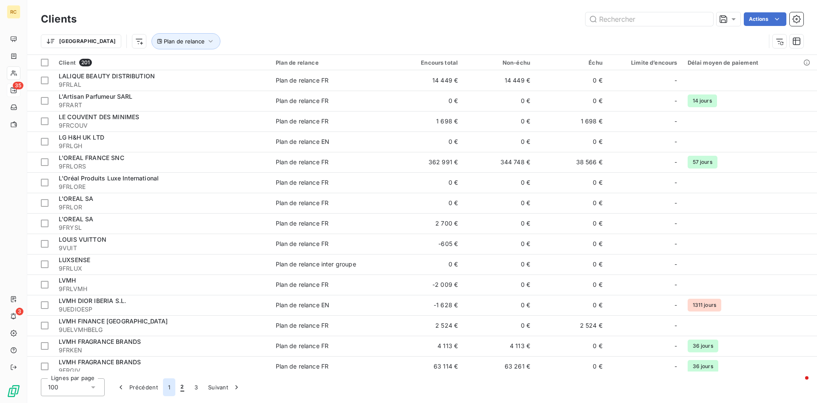
click at [168, 283] on button "1" at bounding box center [169, 387] width 12 height 18
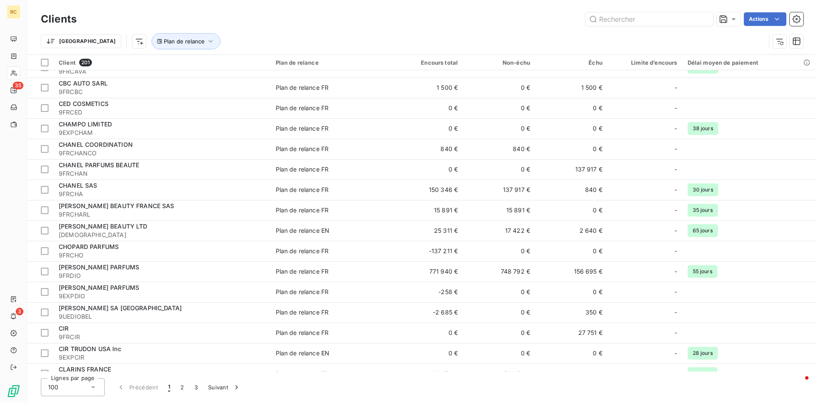
scroll to position [564, 0]
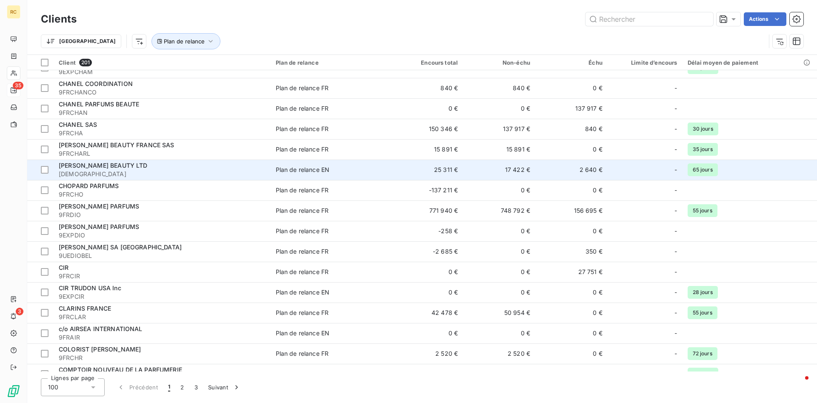
click at [90, 165] on span "[PERSON_NAME] BEAUTY LTD" at bounding box center [103, 165] width 89 height 7
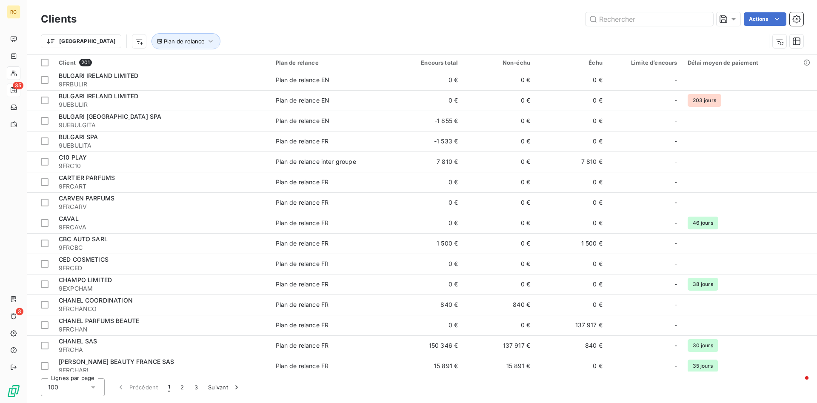
scroll to position [434, 0]
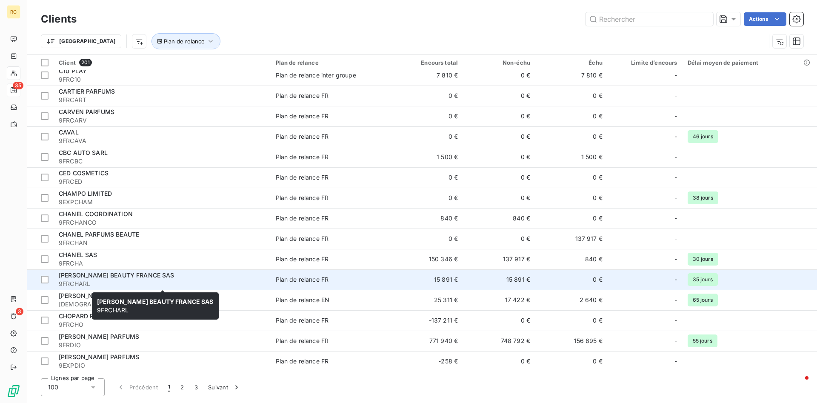
click at [126, 274] on span "[PERSON_NAME] BEAUTY FRANCE SAS" at bounding box center [117, 274] width 116 height 7
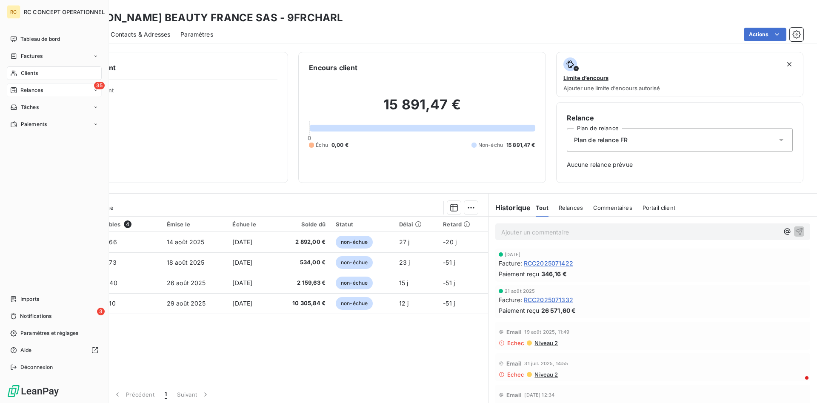
click at [32, 76] on span "Clients" at bounding box center [29, 73] width 17 height 8
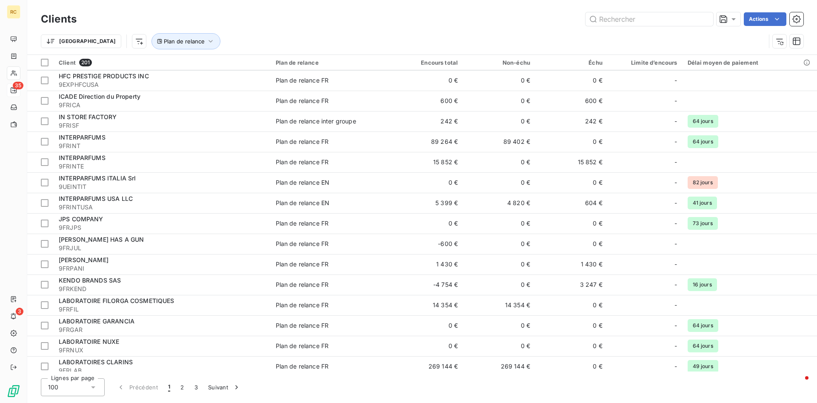
scroll to position [1741, 0]
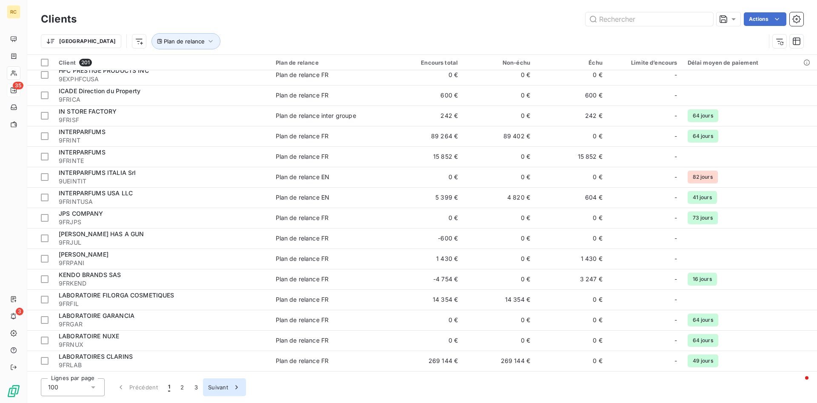
click at [212, 283] on button "Suivant" at bounding box center [224, 387] width 43 height 18
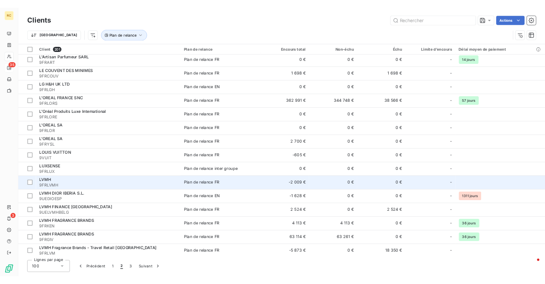
scroll to position [0, 0]
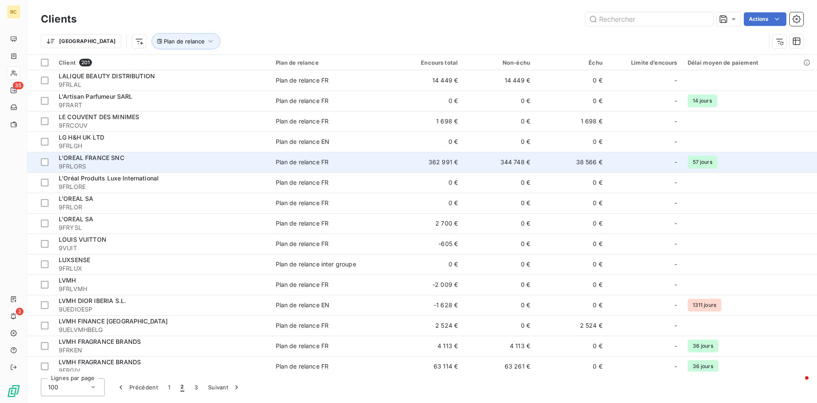
click at [86, 158] on span "L'OREAL FRANCE SNC" at bounding box center [92, 157] width 66 height 7
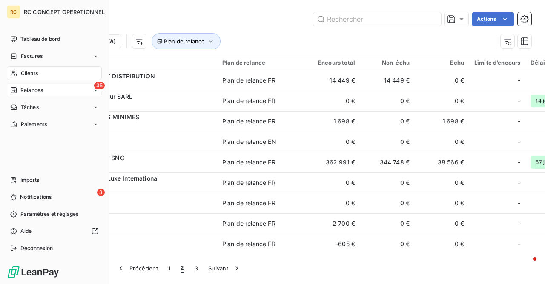
click at [28, 91] on span "Relances" at bounding box center [31, 90] width 23 height 8
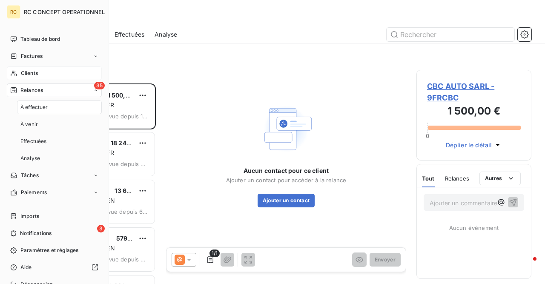
scroll to position [200, 115]
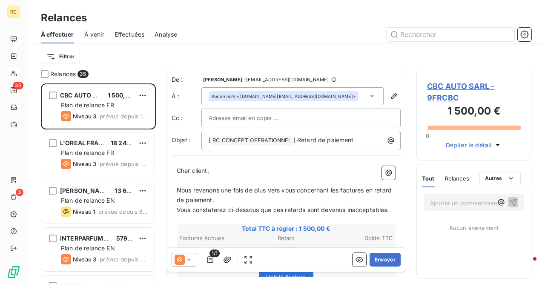
click at [126, 35] on span "Effectuées" at bounding box center [129, 34] width 30 height 9
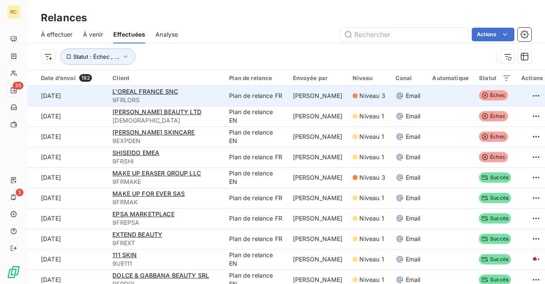
click at [146, 97] on span "9FRLORS" at bounding box center [165, 100] width 106 height 9
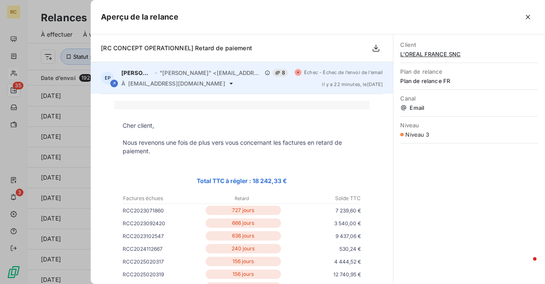
click at [319, 74] on span "Échec - Échec de l’envoi de l’email" at bounding box center [343, 72] width 79 height 5
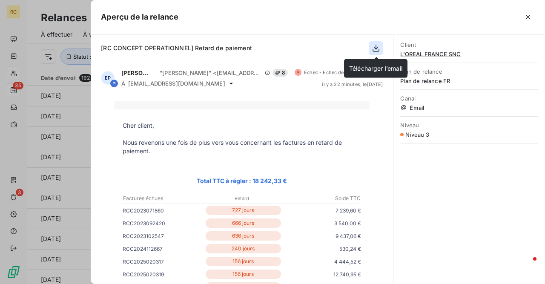
click at [376, 48] on icon "button" at bounding box center [376, 48] width 7 height 7
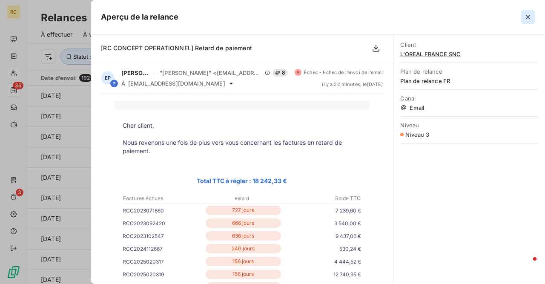
click at [526, 16] on icon "button" at bounding box center [527, 17] width 4 height 4
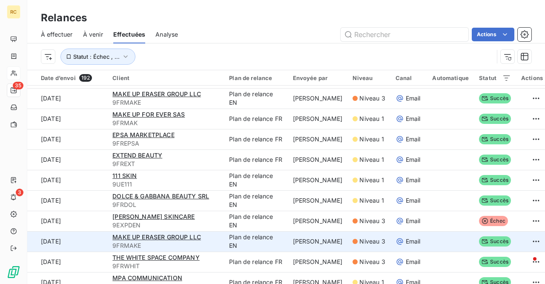
scroll to position [77, 0]
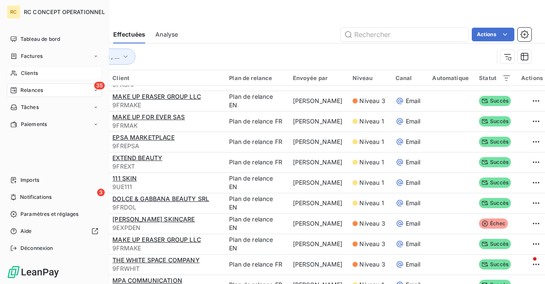
click at [30, 91] on span "Relances" at bounding box center [31, 90] width 23 height 8
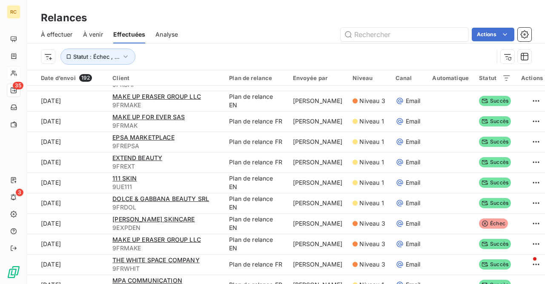
click at [65, 36] on span "À effectuer" at bounding box center [57, 34] width 32 height 9
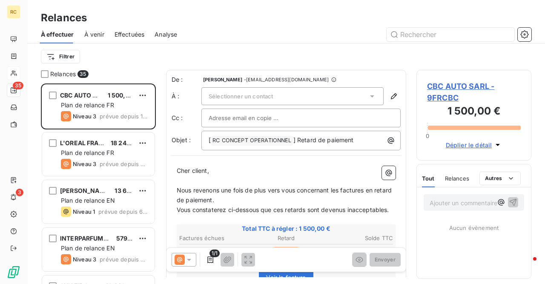
scroll to position [200, 115]
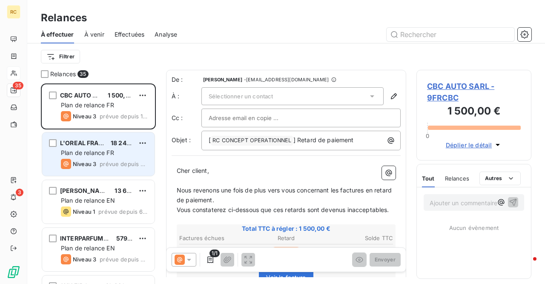
click at [78, 144] on span "L'OREAL FRANCE SNC" at bounding box center [93, 142] width 66 height 7
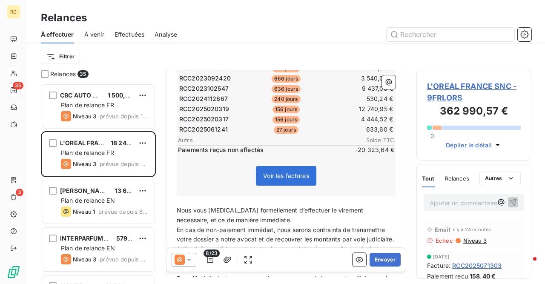
scroll to position [218, 0]
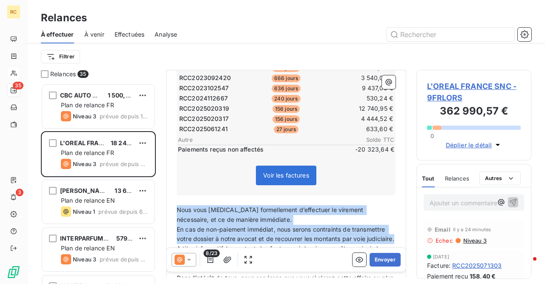
drag, startPoint x: 178, startPoint y: 208, endPoint x: 234, endPoint y: 248, distance: 69.3
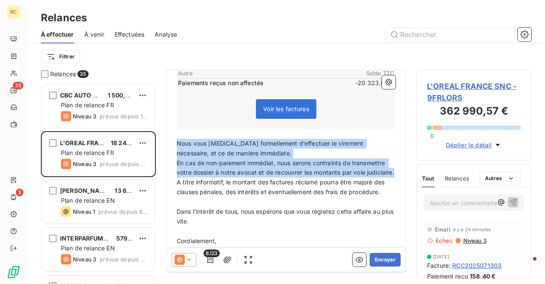
scroll to position [284, 0]
click at [193, 157] on p "Nous vous [MEDICAL_DATA] formellement d’effectuer le virement nécessaire, et ce…" at bounding box center [286, 149] width 219 height 20
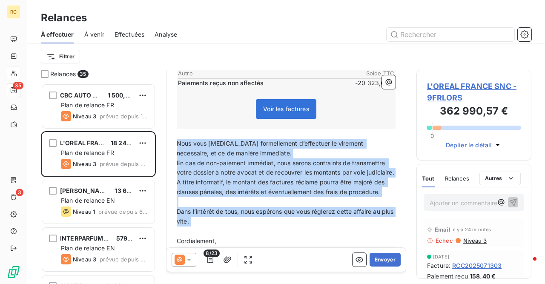
drag, startPoint x: 177, startPoint y: 142, endPoint x: 362, endPoint y: 235, distance: 207.2
click at [362, 235] on div "Cher client, ﻿ Nous revenons une fois de plus vers vous concernant les factures…" at bounding box center [286, 85] width 219 height 337
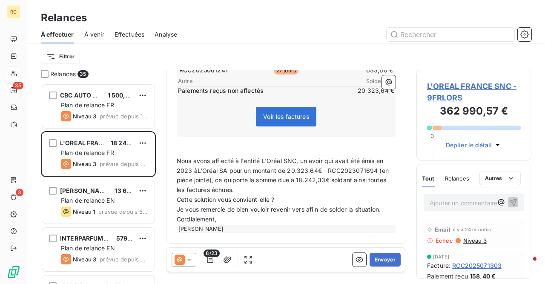
click at [222, 158] on span "Nous avons aff ecté à l'entité L'Oréal SNC, un avoir qui avait été émis en 2023…" at bounding box center [284, 175] width 214 height 37
click at [196, 170] on span "Nous avons affecté à l'entité L'Oréal SNC, un avoir qui avait été émis en 2023 …" at bounding box center [284, 175] width 214 height 37
click at [233, 180] on span "Nous avons affecté à l'entité L'Oréal SNC, un avoir qui avait été émis en 2023 …" at bounding box center [284, 175] width 215 height 37
click at [316, 207] on span "Je vous remercie de bien vouloir revenir vers afi n de solder la situation." at bounding box center [279, 208] width 204 height 7
click at [388, 208] on p "Je vous remercie de bien vouloir revenir vers afin de solder la situation." at bounding box center [286, 210] width 219 height 10
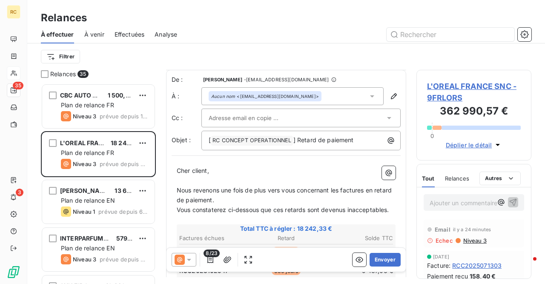
scroll to position [35, 0]
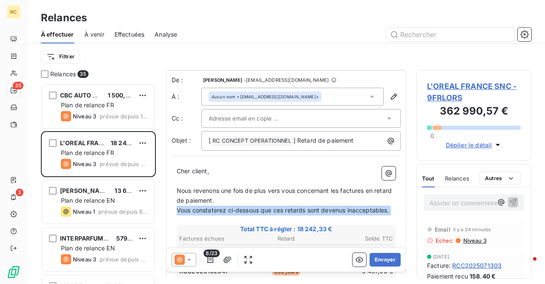
drag, startPoint x: 178, startPoint y: 207, endPoint x: 365, endPoint y: 215, distance: 186.5
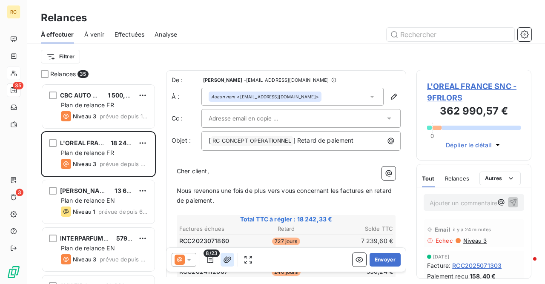
click at [227, 259] on icon "button" at bounding box center [227, 259] width 8 height 6
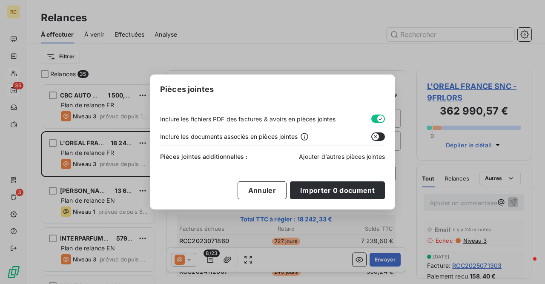
click at [307, 156] on span "Ajouter d’autres pièces jointes" at bounding box center [342, 156] width 86 height 7
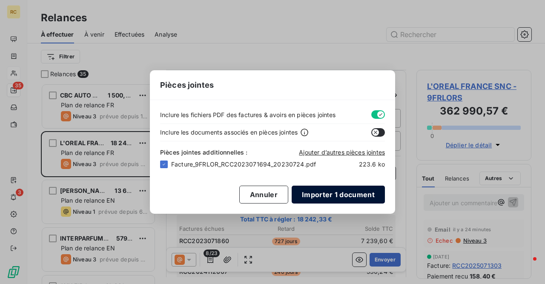
click at [322, 194] on button "Importer 1 document" at bounding box center [337, 194] width 93 height 18
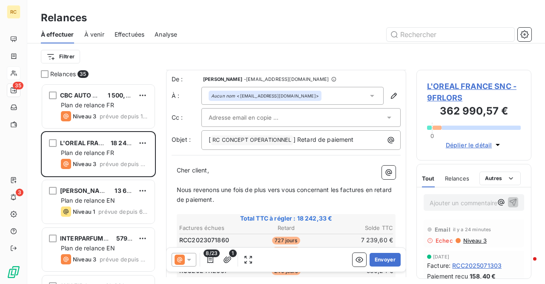
scroll to position [36, 0]
drag, startPoint x: 208, startPoint y: 168, endPoint x: 172, endPoint y: 166, distance: 35.8
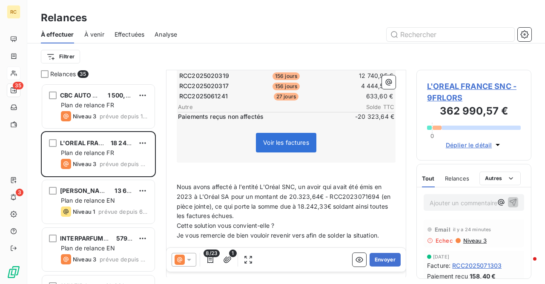
scroll to position [277, 0]
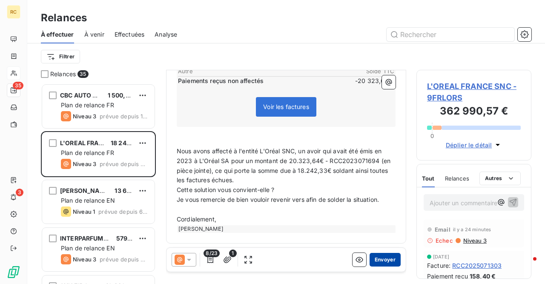
click at [384, 261] on button "Envoyer" at bounding box center [384, 260] width 31 height 14
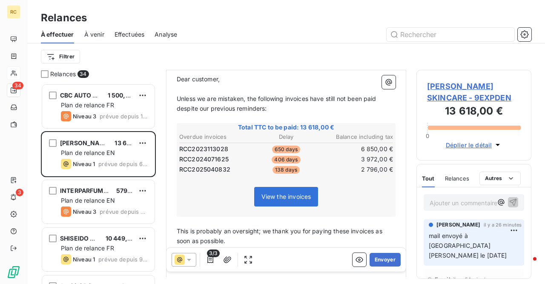
scroll to position [187, 0]
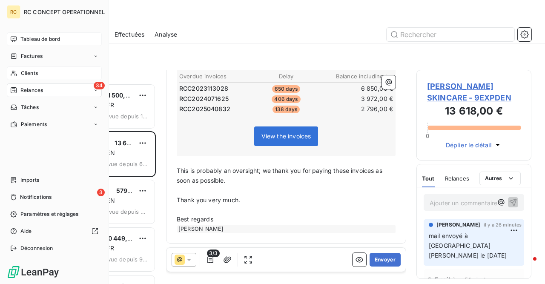
click at [39, 39] on span "Tableau de bord" at bounding box center [40, 39] width 40 height 8
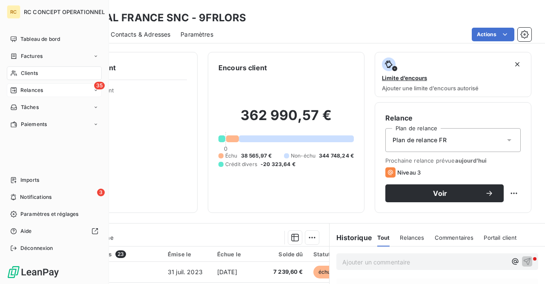
click at [34, 92] on span "Relances" at bounding box center [31, 90] width 23 height 8
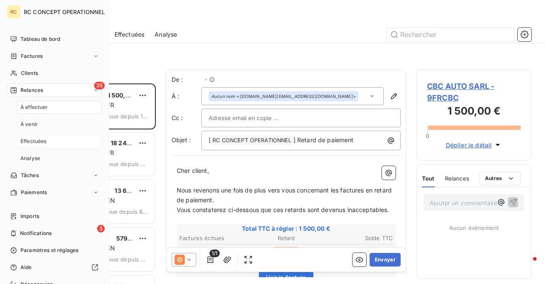
scroll to position [200, 115]
click at [39, 143] on span "Effectuées" at bounding box center [33, 141] width 26 height 8
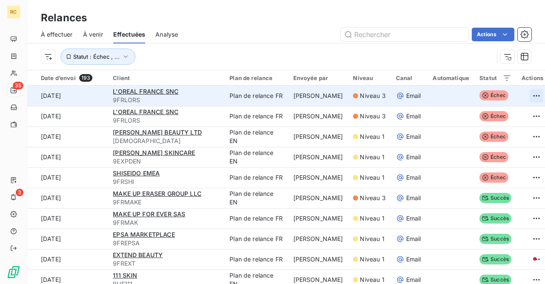
click at [525, 91] on html "RC 35 3 Relances À effectuer À venir Effectuées Analyse Actions Statut : Échec …" at bounding box center [272, 142] width 545 height 284
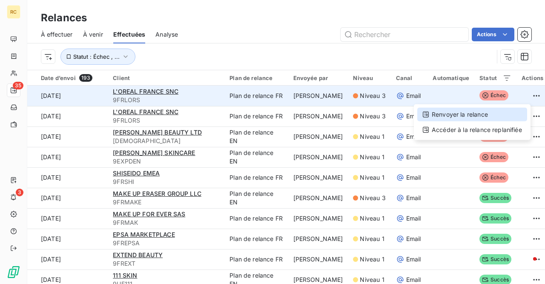
click at [475, 113] on div "Renvoyer la relance" at bounding box center [472, 115] width 110 height 14
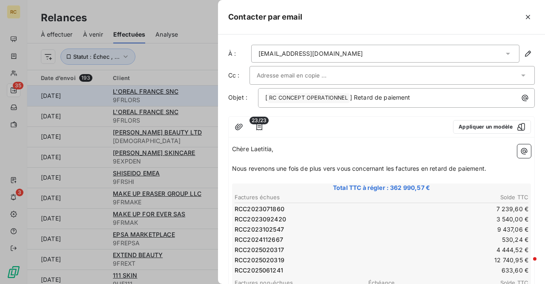
click at [268, 52] on div "[EMAIL_ADDRESS][DOMAIN_NAME]" at bounding box center [310, 53] width 104 height 9
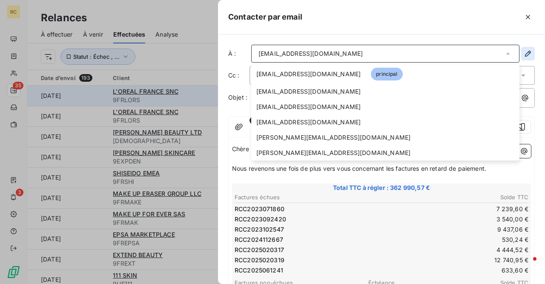
click at [527, 54] on icon "button" at bounding box center [527, 53] width 9 height 9
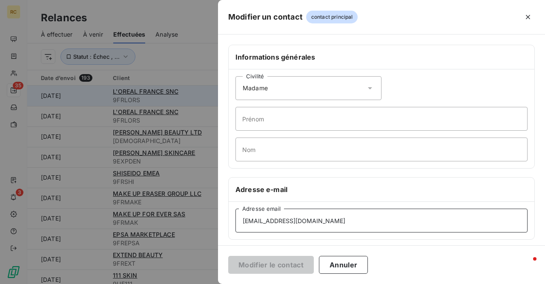
click at [252, 220] on input "[EMAIL_ADDRESS][DOMAIN_NAME]" at bounding box center [381, 220] width 292 height 24
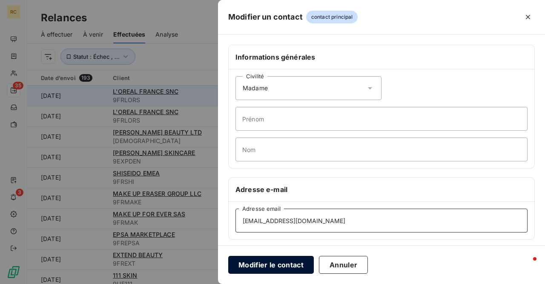
type input "laetitia.maillot@loreal.com"
click at [262, 269] on button "Modifier le contact" at bounding box center [271, 265] width 86 height 18
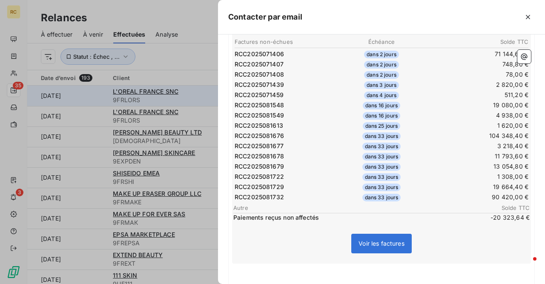
scroll to position [332, 0]
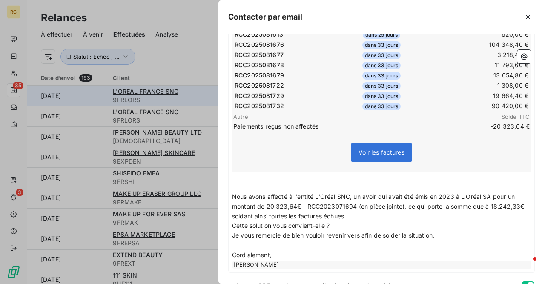
click at [439, 35] on td "1 620,00 €" at bounding box center [479, 34] width 97 height 9
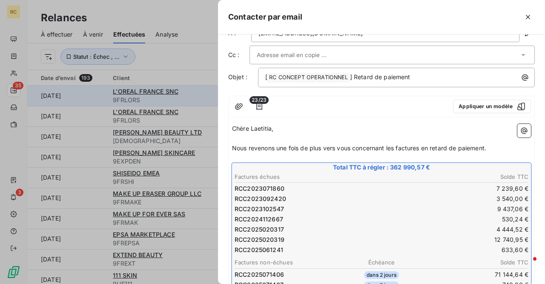
scroll to position [0, 0]
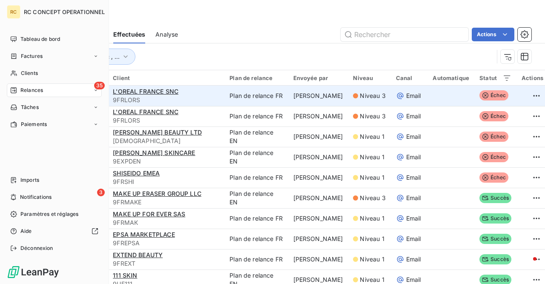
click at [31, 88] on span "Relances" at bounding box center [31, 90] width 23 height 8
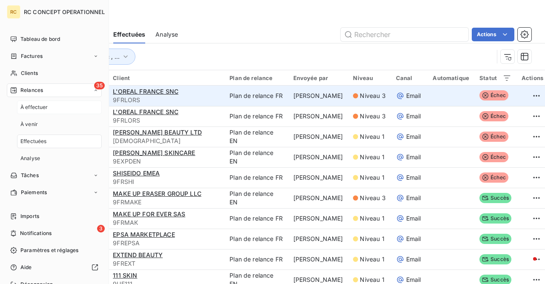
click at [32, 104] on span "À effectuer" at bounding box center [34, 107] width 28 height 8
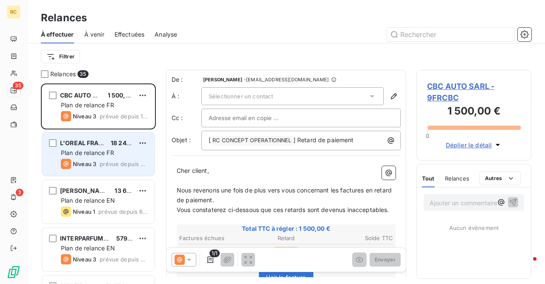
click at [91, 148] on div "L'OREAL FRANCE SNC 18 242,33 € Plan de relance FR Niveau 3 prévue depuis 697 jo…" at bounding box center [98, 153] width 112 height 43
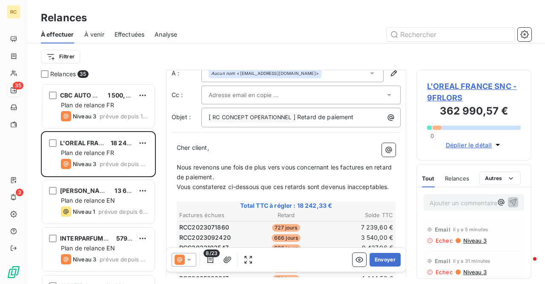
scroll to position [48, 0]
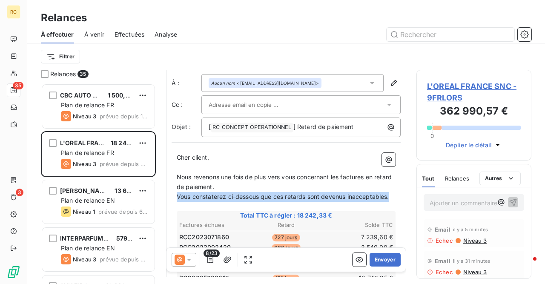
drag, startPoint x: 176, startPoint y: 195, endPoint x: 396, endPoint y: 197, distance: 219.9
click at [361, 194] on span "Vous constaterez ci-dessous que ces retards sont devenus inacceptables." at bounding box center [283, 196] width 212 height 7
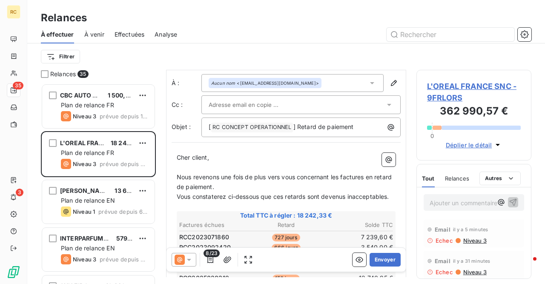
drag, startPoint x: 391, startPoint y: 195, endPoint x: 249, endPoint y: 189, distance: 141.4
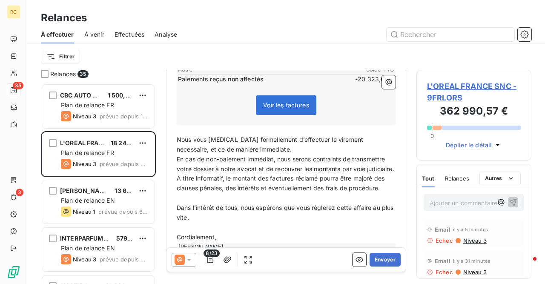
scroll to position [286, 0]
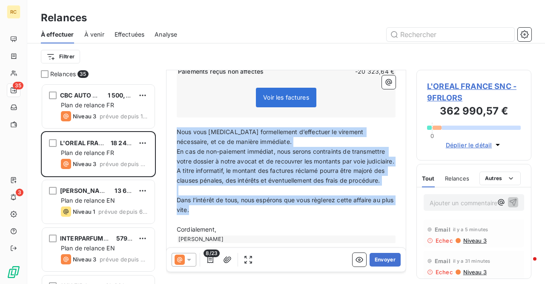
drag, startPoint x: 177, startPoint y: 130, endPoint x: 378, endPoint y: 223, distance: 221.0
click at [378, 223] on div "Cher client, ﻿ Nous revenons une fois de plus vers vous concernant les factures…" at bounding box center [286, 79] width 219 height 328
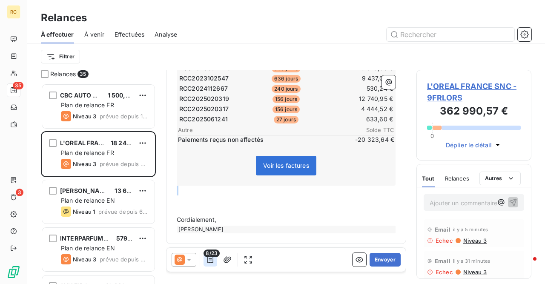
click at [210, 260] on icon "button" at bounding box center [210, 259] width 6 height 7
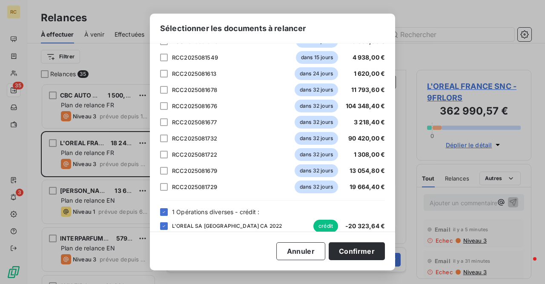
scroll to position [269, 0]
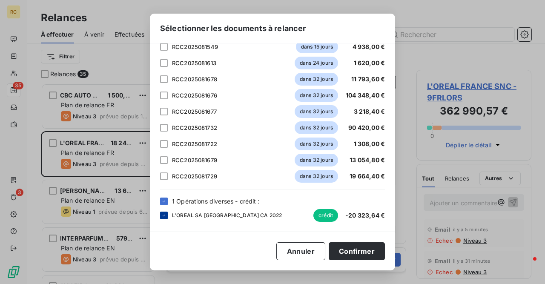
click at [164, 214] on icon at bounding box center [163, 215] width 5 height 5
click at [351, 246] on button "Confirmer" at bounding box center [356, 251] width 56 height 18
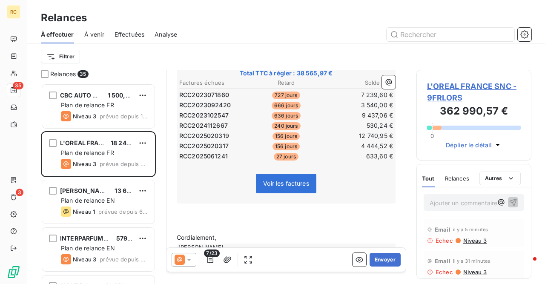
scroll to position [199, 0]
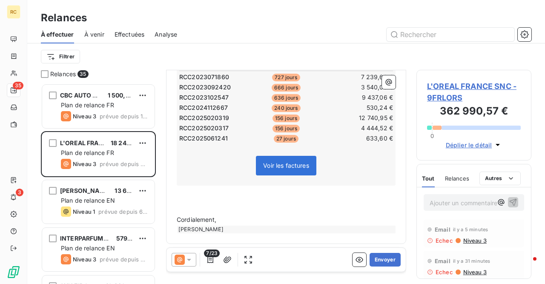
click at [186, 197] on p "﻿" at bounding box center [286, 200] width 219 height 10
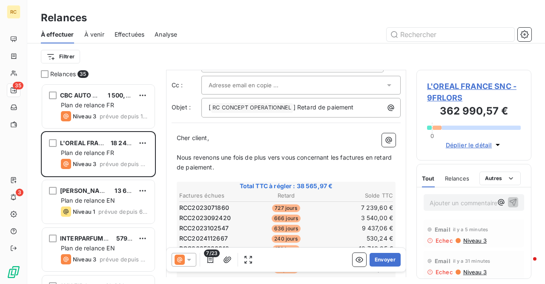
scroll to position [67, 0]
drag, startPoint x: 208, startPoint y: 139, endPoint x: 164, endPoint y: 134, distance: 44.6
click at [166, 134] on div "Relance automatiquement replanifiée Cette relance a été automatiquement replani…" at bounding box center [286, 173] width 240 height 207
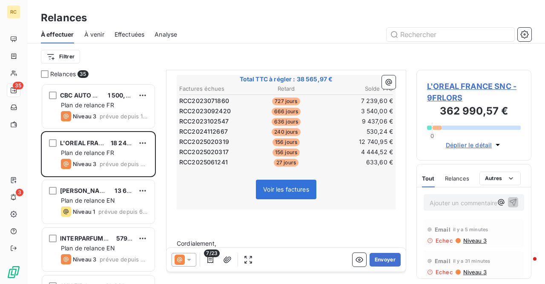
scroll to position [199, 0]
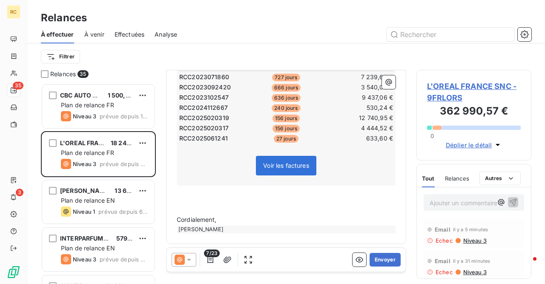
click at [188, 200] on p "﻿" at bounding box center [286, 200] width 219 height 10
click at [218, 200] on span "Je vous remerice par avance pour votre aide" at bounding box center [241, 199] width 128 height 7
click at [378, 257] on button "Envoyer" at bounding box center [384, 260] width 31 height 14
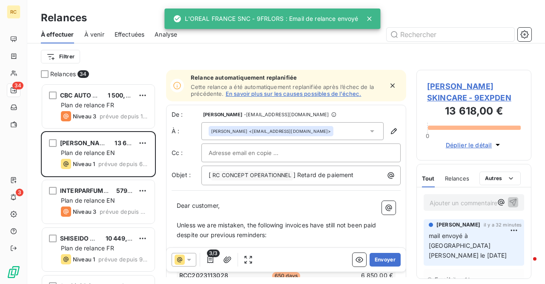
scroll to position [200, 115]
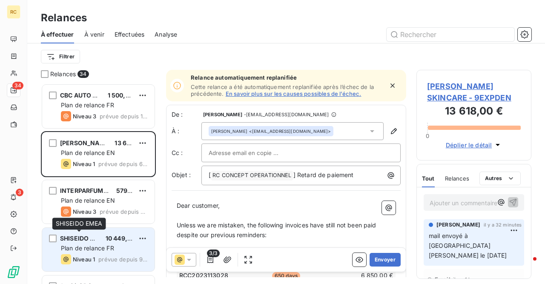
click at [83, 240] on span "SHISEIDO EMEA" at bounding box center [84, 237] width 48 height 7
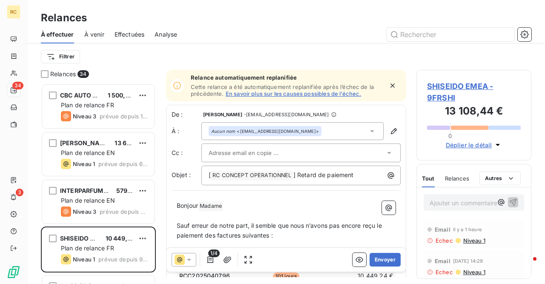
click at [131, 33] on span "Effectuées" at bounding box center [129, 34] width 30 height 9
